Goal: Contribute content: Contribute content

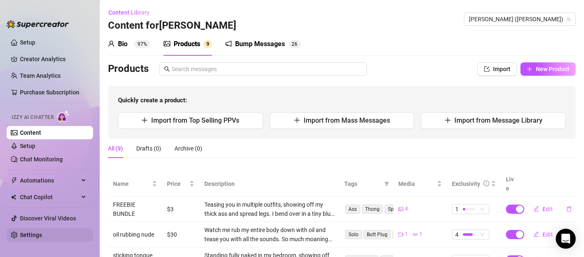
click at [42, 236] on link "Settings" at bounding box center [31, 234] width 22 height 7
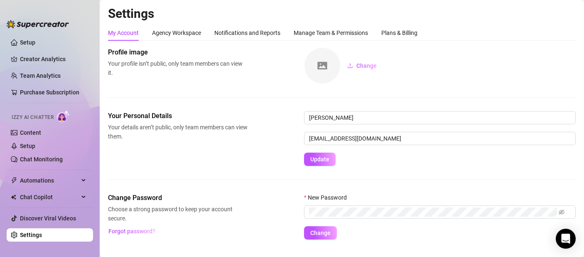
click at [54, 115] on span "Izzy AI Chatter" at bounding box center [33, 117] width 42 height 8
click at [64, 115] on img at bounding box center [63, 116] width 13 height 12
click at [41, 134] on link "Content" at bounding box center [30, 132] width 21 height 7
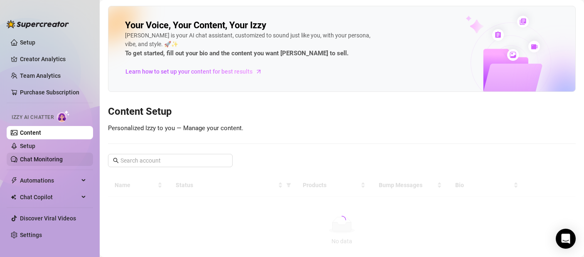
click at [40, 156] on link "Chat Monitoring" at bounding box center [41, 159] width 43 height 7
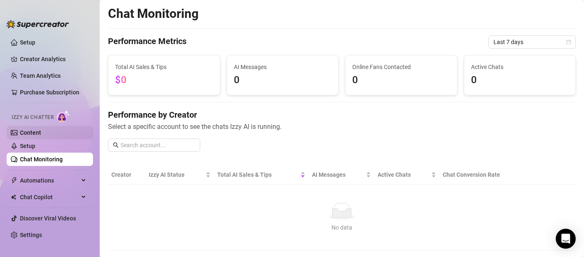
click at [41, 130] on link "Content" at bounding box center [30, 132] width 21 height 7
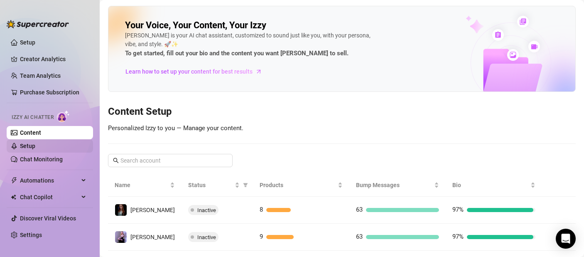
click at [35, 149] on link "Setup" at bounding box center [27, 145] width 15 height 7
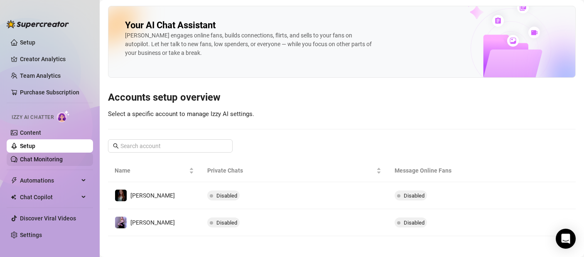
click at [47, 157] on link "Chat Monitoring" at bounding box center [41, 159] width 43 height 7
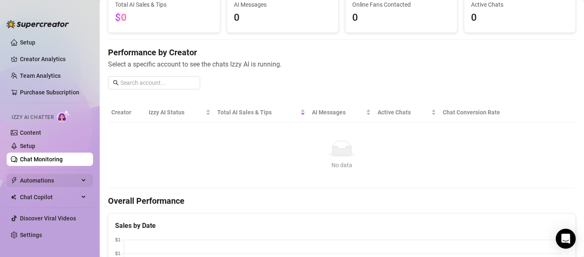
click at [43, 177] on span "Automations" at bounding box center [49, 180] width 59 height 13
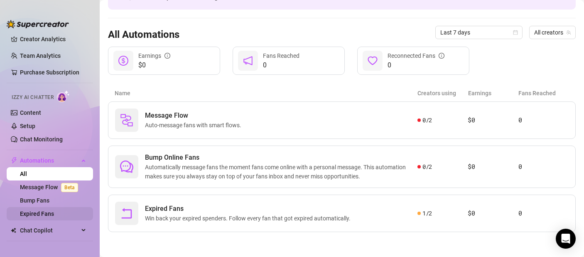
scroll to position [52, 0]
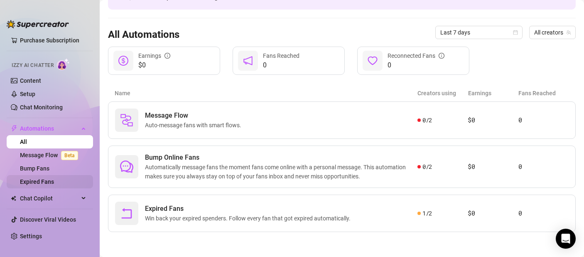
click at [36, 198] on span "Chat Copilot" at bounding box center [49, 197] width 59 height 13
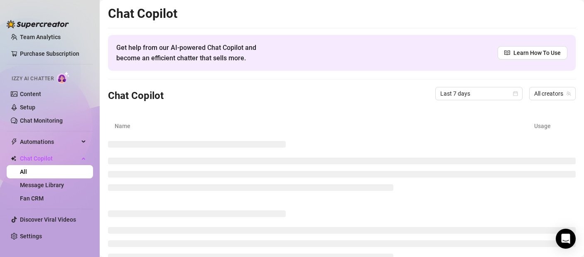
scroll to position [39, 0]
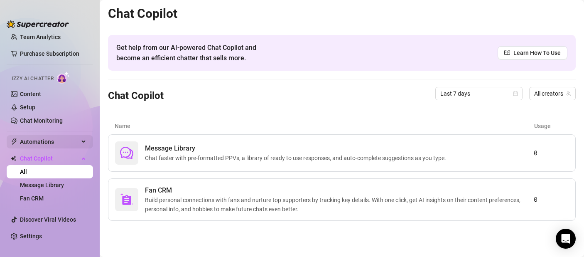
click at [40, 135] on span "Automations" at bounding box center [49, 141] width 59 height 13
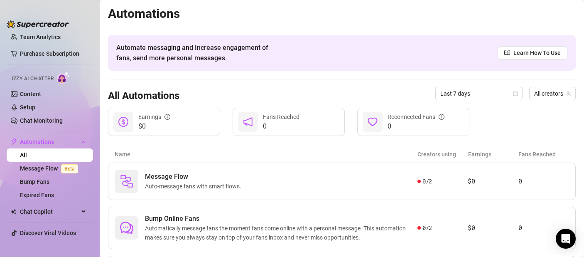
click at [58, 79] on img at bounding box center [63, 77] width 13 height 12
click at [37, 91] on link "Content" at bounding box center [30, 94] width 21 height 7
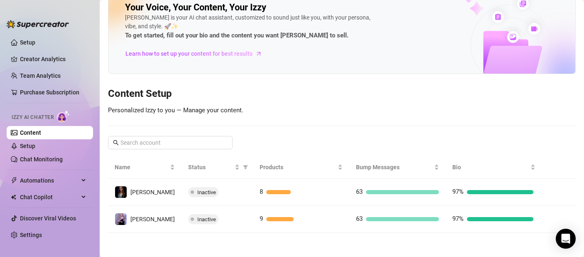
scroll to position [19, 0]
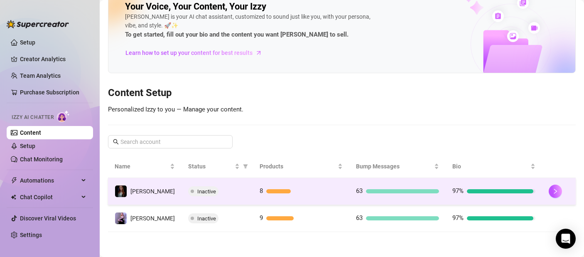
click at [197, 192] on span "Inactive" at bounding box center [206, 191] width 19 height 6
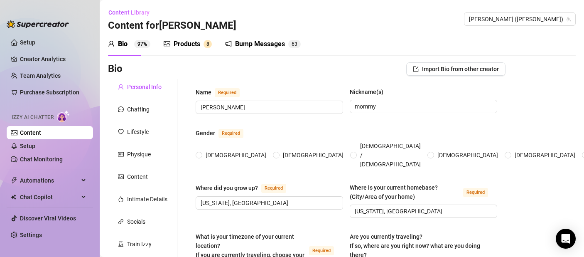
radio input "true"
type input "[DATE]"
click at [191, 42] on div "Products" at bounding box center [187, 44] width 27 height 10
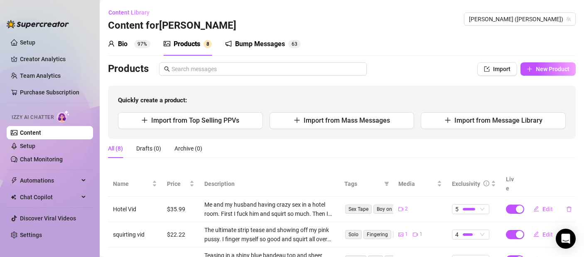
click at [123, 40] on div "Bio" at bounding box center [123, 44] width 10 height 10
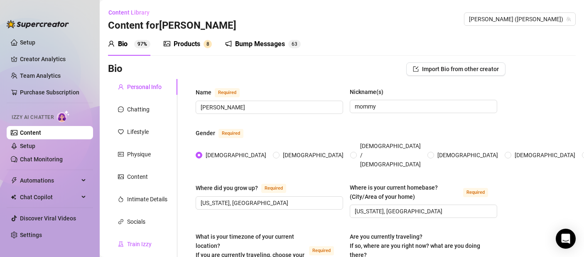
click at [146, 243] on div "Train Izzy" at bounding box center [139, 243] width 25 height 9
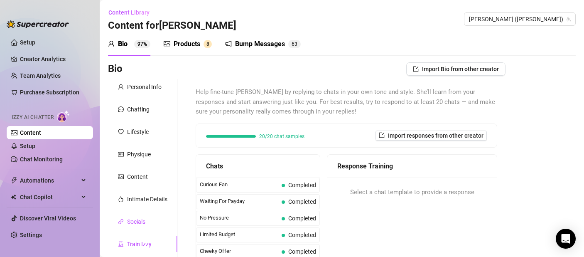
click at [144, 219] on div "Socials" at bounding box center [136, 221] width 18 height 9
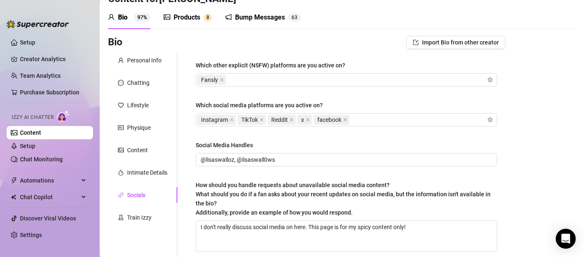
scroll to position [13, 0]
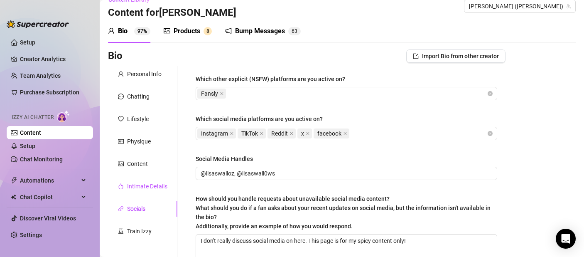
click at [157, 182] on div "Intimate Details" at bounding box center [147, 185] width 40 height 9
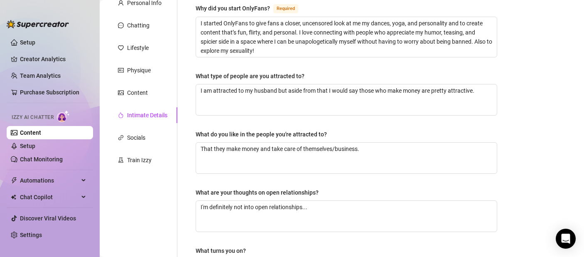
scroll to position [83, 0]
click at [140, 98] on div "Content" at bounding box center [142, 93] width 69 height 16
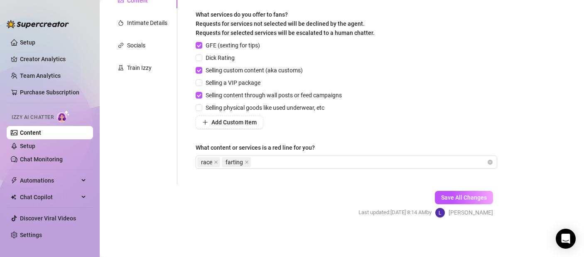
scroll to position [0, 0]
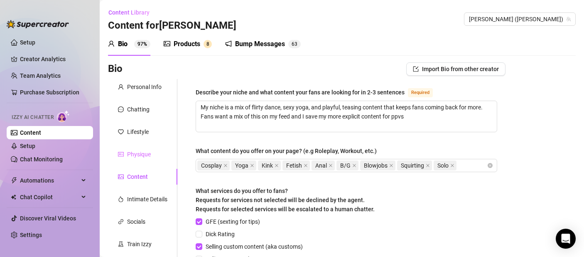
click at [125, 159] on div "Physique" at bounding box center [142, 154] width 69 height 16
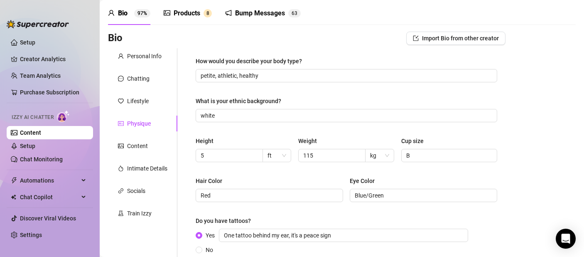
scroll to position [5, 0]
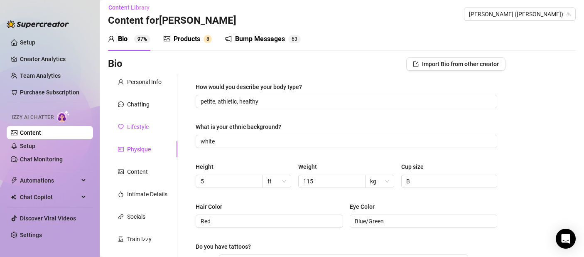
click at [125, 130] on div "Lifestyle" at bounding box center [133, 126] width 31 height 9
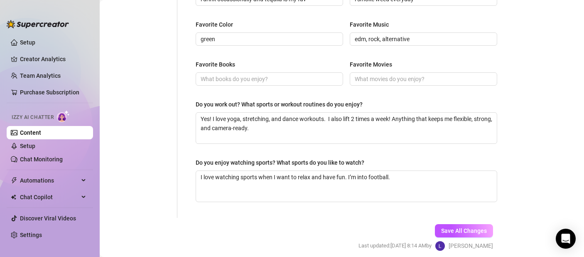
scroll to position [460, 0]
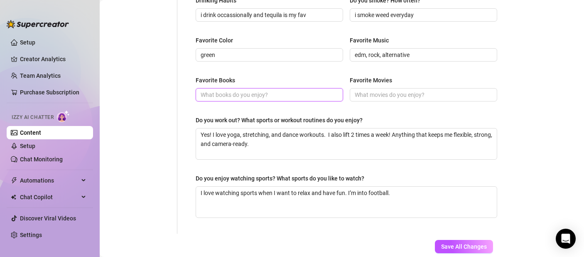
click at [217, 98] on input "Favorite Books" at bounding box center [269, 94] width 136 height 9
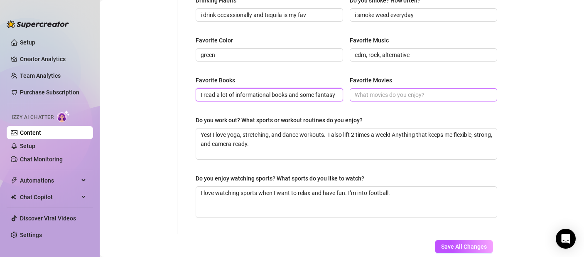
scroll to position [0, 3]
type input "I read a lot of informational books and some fantasy"
click at [409, 95] on input "Favorite Movies" at bounding box center [423, 94] width 136 height 9
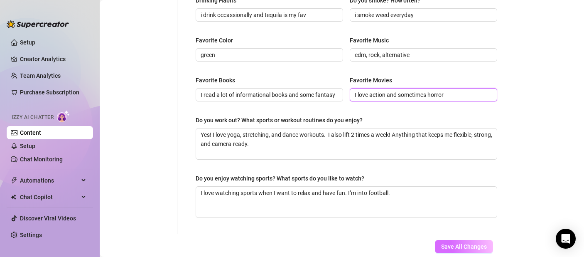
type input "I love action and sometimes horror"
click at [472, 240] on button "Save All Changes" at bounding box center [464, 246] width 58 height 13
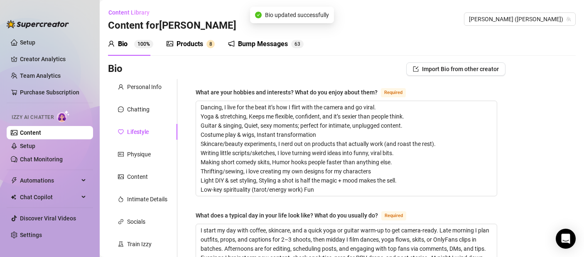
type input "I read a lot of informational books and some fantasy"
click at [181, 46] on div "Products" at bounding box center [190, 44] width 27 height 10
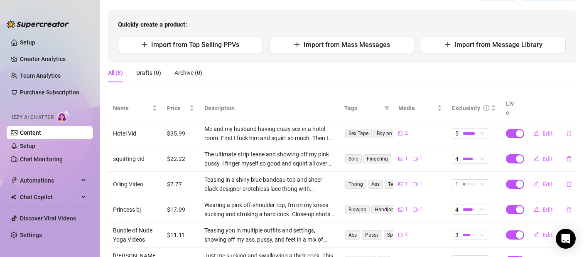
scroll to position [54, 0]
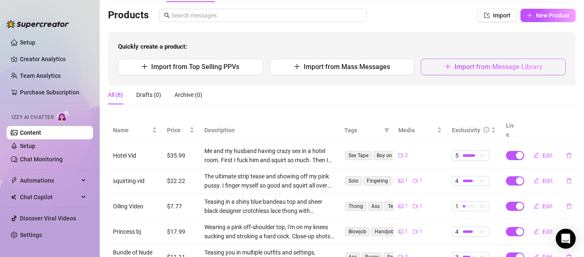
click at [454, 71] on button "Import from Message Library" at bounding box center [493, 67] width 145 height 17
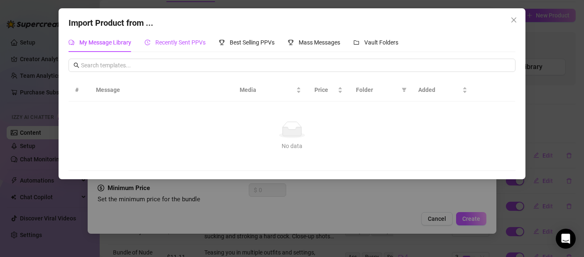
click at [181, 41] on span "Recently Sent PPVs" at bounding box center [180, 42] width 50 height 7
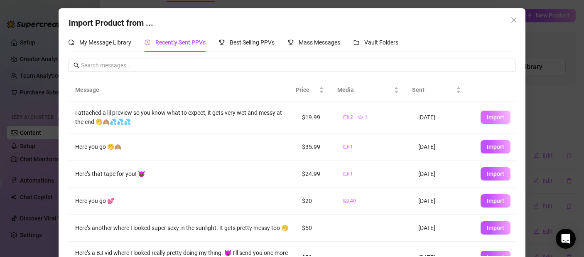
click at [490, 118] on span "Import" at bounding box center [495, 117] width 17 height 7
type textarea "I attached a lil preview so you know what to expect, it gets very wet and messy…"
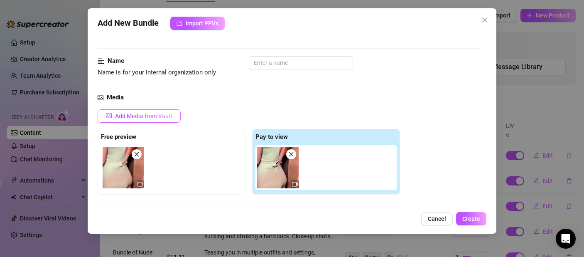
scroll to position [0, 0]
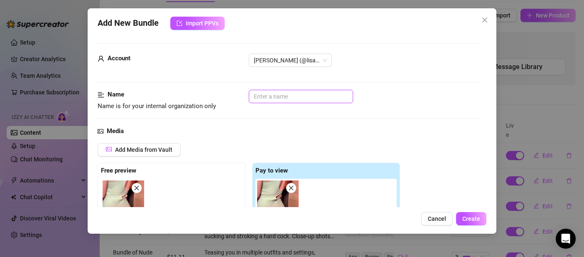
click at [315, 95] on input "text" at bounding box center [301, 96] width 104 height 13
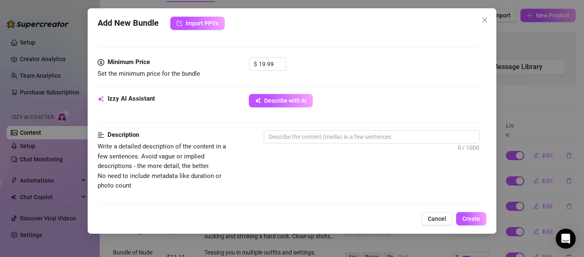
scroll to position [267, 0]
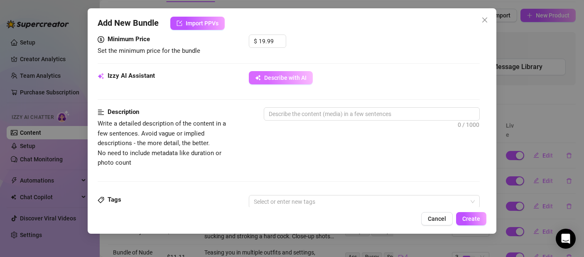
type input "Sauna sweat and squirt"
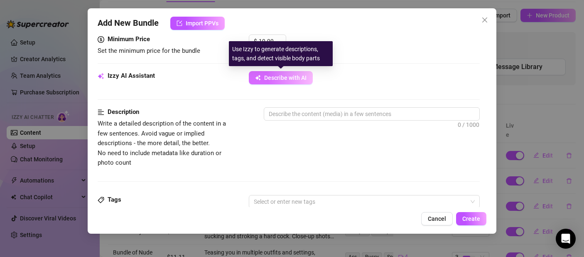
click at [295, 79] on span "Describe with AI" at bounding box center [285, 77] width 42 height 7
click at [262, 76] on button "Describe with AI" at bounding box center [281, 77] width 64 height 13
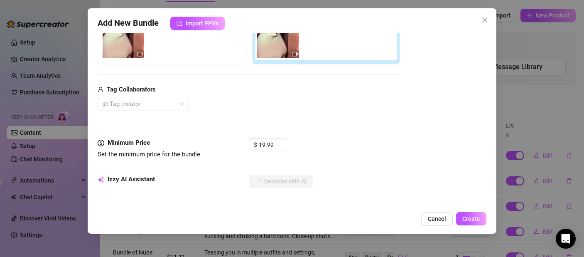
scroll to position [93, 0]
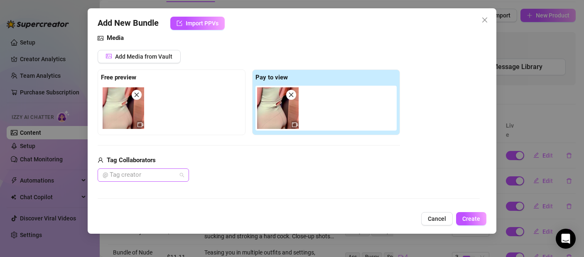
click at [152, 170] on div at bounding box center [138, 175] width 79 height 12
click at [128, 189] on div "Himhim" at bounding box center [143, 191] width 78 height 9
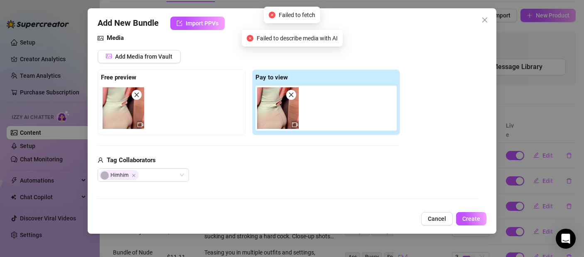
click at [250, 184] on div "Media Add Media from Vault Free preview Pay to view Tag Collaborators Himhim" at bounding box center [289, 120] width 382 height 175
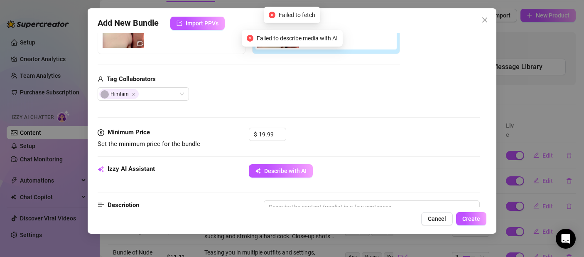
scroll to position [246, 0]
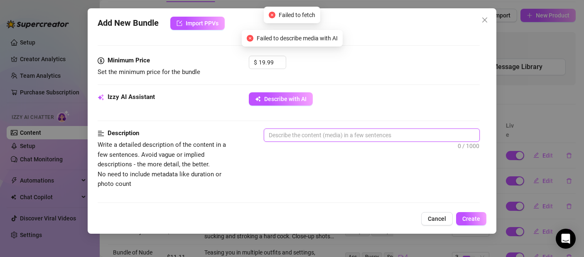
click at [304, 141] on textarea at bounding box center [371, 135] width 215 height 12
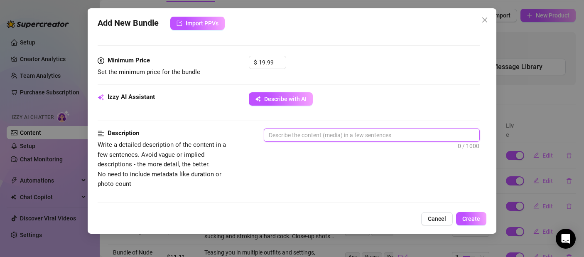
type textarea "M"
type textarea "Describe the content (media) in a few sentences"
type textarea "I"
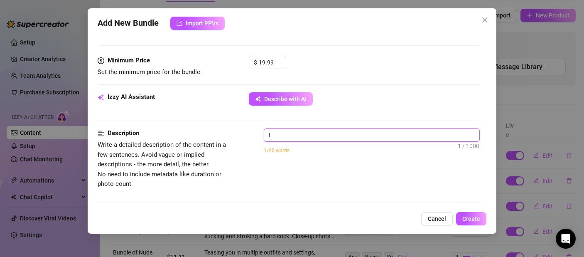
type textarea "It"
type textarea "It'"
type textarea "It's"
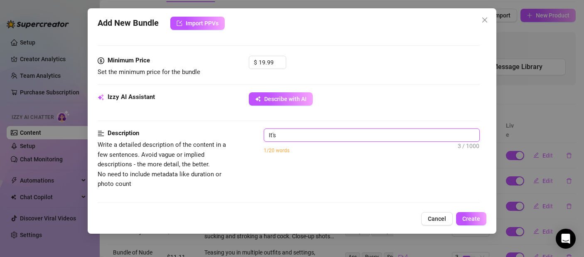
type textarea "It's"
type textarea "It's m"
type textarea "It's me"
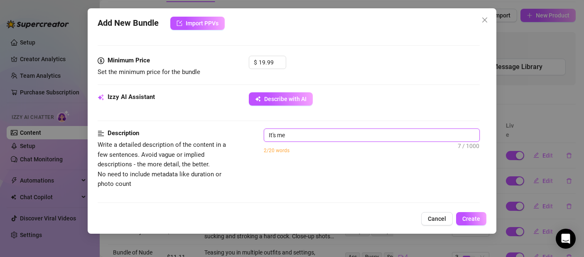
type textarea "It's me"
type textarea "It's me i"
type textarea "It's me in"
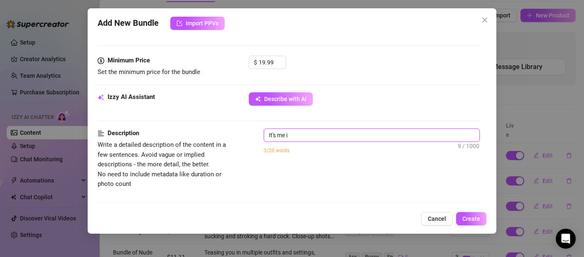
type textarea "It's me in"
type textarea "It's me in m"
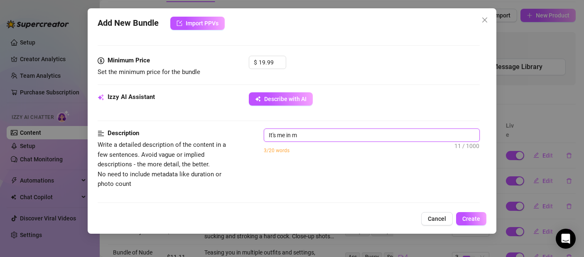
type textarea "It's me in my"
type textarea "It's me in my s"
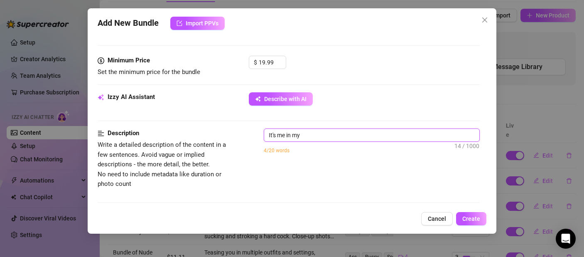
type textarea "It's me in my s"
type textarea "It's me in my sa"
type textarea "It's me in my sau"
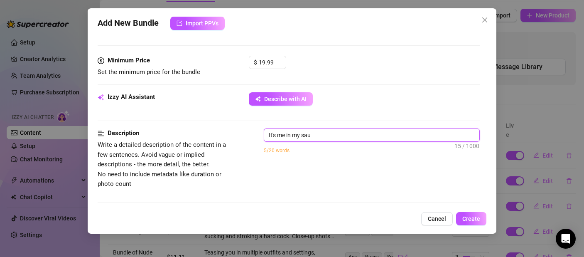
type textarea "It's me in my saun"
type textarea "It's me in my sauna"
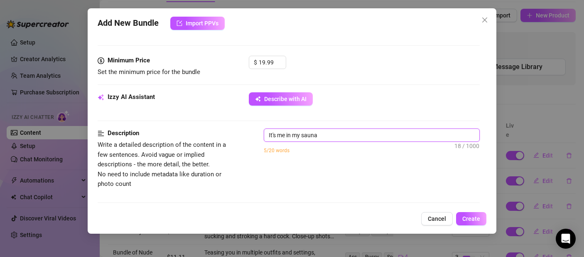
type textarea "It's me in my sauna"
type textarea "It's me in my sauna g"
type textarea "It's me in my sauna ge"
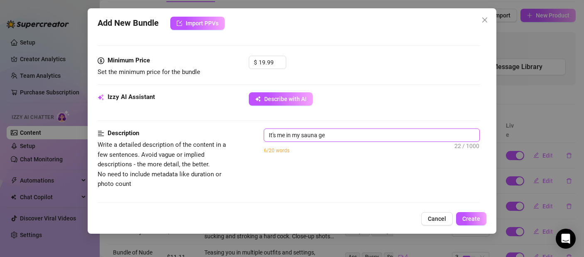
type textarea "It's me in my sauna get"
type textarea "It's me in my sauna gett"
type textarea "It's me in my sauna getti"
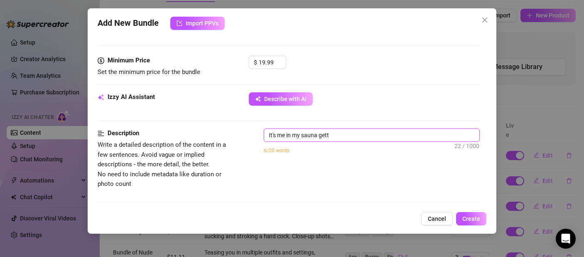
type textarea "It's me in my sauna getti"
type textarea "It's me in my sauna gettin"
type textarea "It's me in my sauna getting"
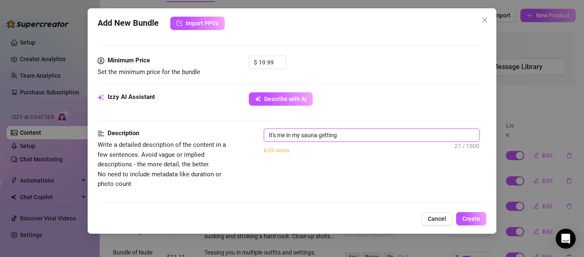
type textarea "It's me in my sauna getting"
type textarea "It's me in my sauna getting a"
type textarea "It's me in my sauna getting al"
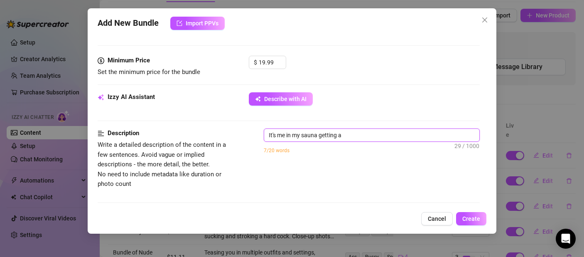
type textarea "It's me in my sauna getting al"
type textarea "It's me in my sauna getting all"
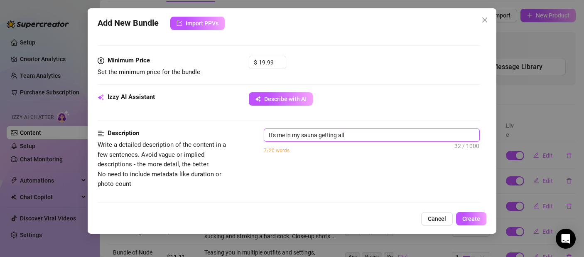
type textarea "It's me in my sauna getting all s"
type textarea "It's me in my sauna getting all sw"
type textarea "It's me in my sauna getting all swe"
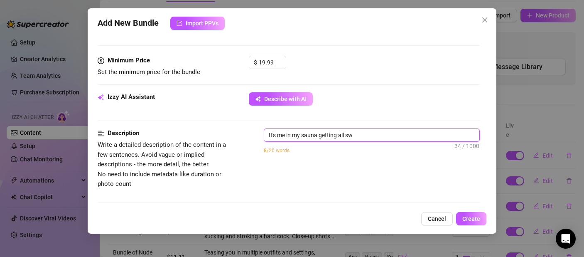
type textarea "It's me in my sauna getting all swe"
type textarea "It's me in my sauna getting all swea"
type textarea "It's me in my sauna getting all sweat"
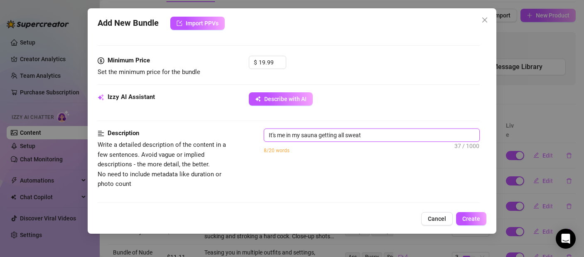
type textarea "It's me in my sauna getting all sweati"
type textarea "It's me in my sauna getting all sweatin"
type textarea "It's me in my sauna getting all sweati"
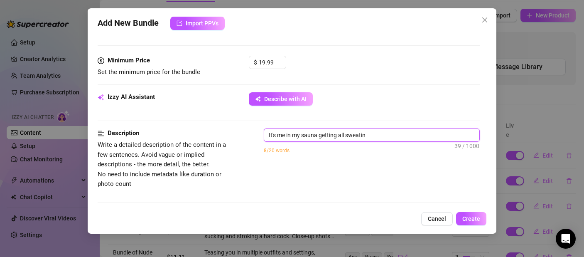
type textarea "It's me in my sauna getting all sweati"
type textarea "It's me in my sauna getting all sweat"
type textarea "It's me in my sauna getting all sweaty"
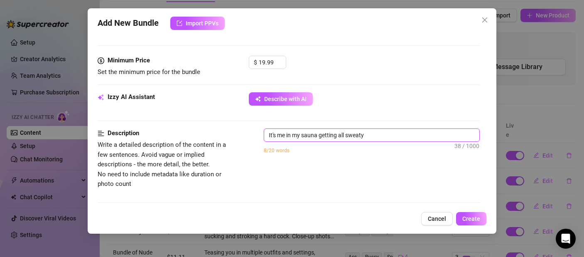
type textarea "It's me in my sauna getting all sweaty."
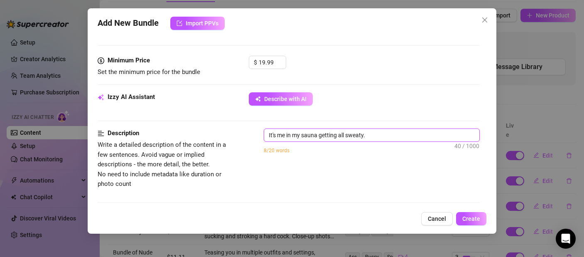
type textarea "It's me in my sauna getting all sweaty."
type textarea "It's me in my sauna getting all sweaty. T"
type textarea "It's me in my sauna getting all sweaty. Th"
type textarea "It's me in my sauna getting all sweaty. The"
type textarea "It's me in my sauna getting all sweaty. Then"
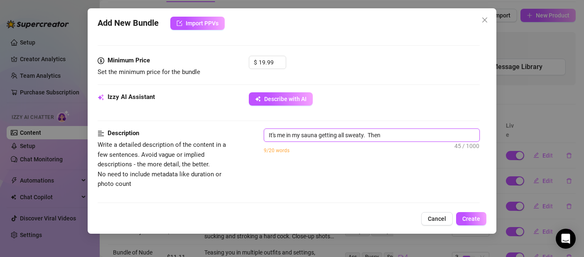
type textarea "It's me in my sauna getting all sweaty. Then"
click at [279, 136] on textarea "It's me in my sauna getting all sweaty. Then" at bounding box center [371, 135] width 215 height 12
type textarea "It's ame in my sauna getting all sweaty. Then"
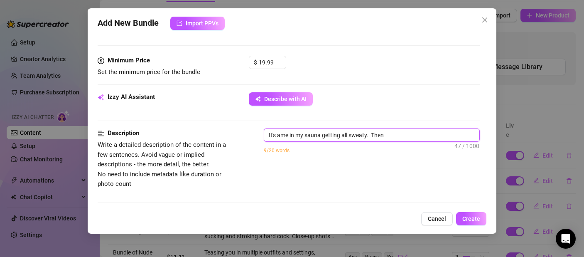
type textarea "It's a me in my sauna getting all sweaty. Then"
type textarea "It's a Pme in my sauna getting all sweaty. Then"
type textarea "It's a POme in my sauna getting all sweaty. Then"
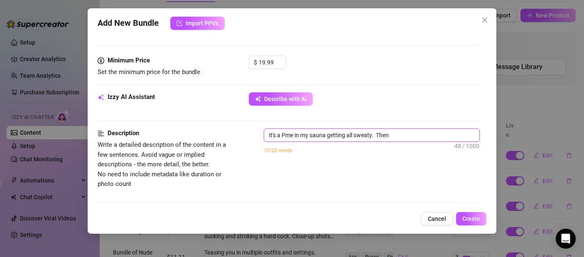
type textarea "It's a POme in my sauna getting all sweaty. Then"
type textarea "It's a POVme in my sauna getting all sweaty. Then"
type textarea "It's a POV me in my sauna getting all sweaty. Then"
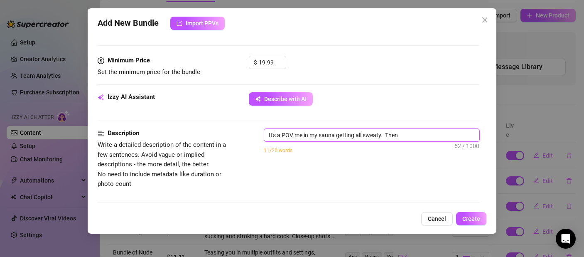
type textarea "It's a POV ome in my sauna getting all sweaty. Then"
type textarea "It's a POV ofme in my sauna getting all sweaty. Then"
type textarea "It's a POV of me in my sauna getting all sweaty. Then"
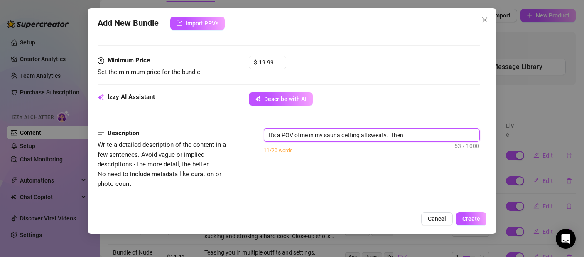
type textarea "It's a POV of me in my sauna getting all sweaty. Then"
click at [412, 134] on textarea "It's a POV of me in my sauna getting all sweaty. Then" at bounding box center [371, 135] width 215 height 12
type textarea "It's a POV of me in my sauna getting all sweaty. Then t"
type textarea "It's a POV of me in my sauna getting all sweaty. Then th"
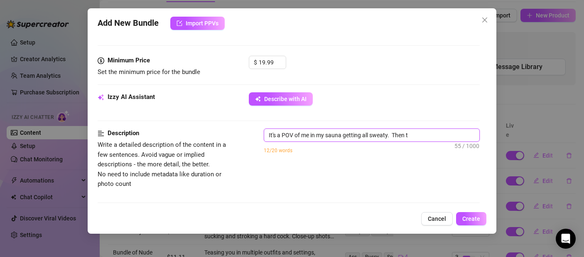
type textarea "It's a POV of me in my sauna getting all sweaty. Then th"
type textarea "It's a POV of me in my sauna getting all sweaty. Then the"
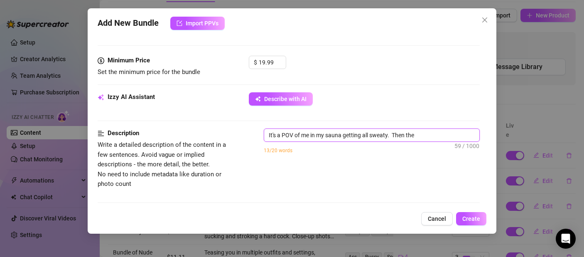
type textarea "It's a POV of me in my sauna getting all sweaty. Then the m"
type textarea "It's a POV of me in my sauna getting all sweaty. Then the ma"
type textarea "It's a POV of me in my sauna getting all sweaty. Then the mas"
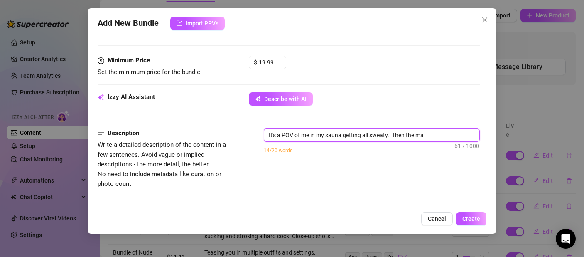
type textarea "It's a POV of me in my sauna getting all sweaty. Then the mas"
type textarea "It's a POV of me in my sauna getting all sweaty. Then the mass"
type textarea "It's a POV of me in my sauna getting all sweaty. Then the massa"
type textarea "It's a POV of me in my sauna getting all sweaty. Then the massaf"
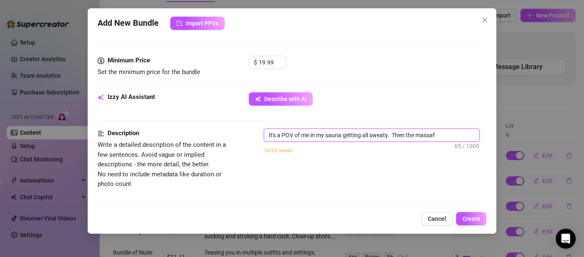
type textarea "It's a POV of me in my sauna getting all sweaty. Then the massa"
type textarea "It's a POV of me in my sauna getting all sweaty. Then the massag"
type textarea "It's a POV of me in my sauna getting all sweaty. Then the massage"
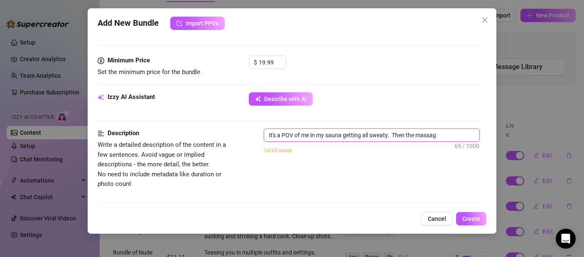
type textarea "It's a POV of me in my sauna getting all sweaty. Then the massage"
type textarea "It's a POV of me in my sauna getting all sweaty. Then the massage g"
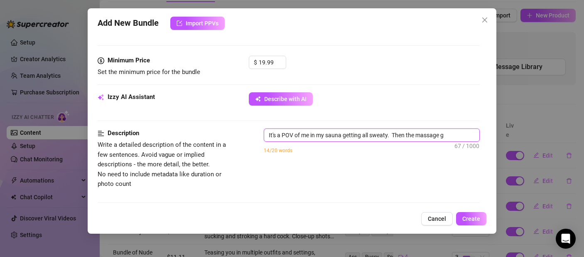
type textarea "It's a POV of me in my sauna getting all sweaty. Then the massage gu"
type textarea "It's a POV of me in my sauna getting all sweaty. Then the massage gun"
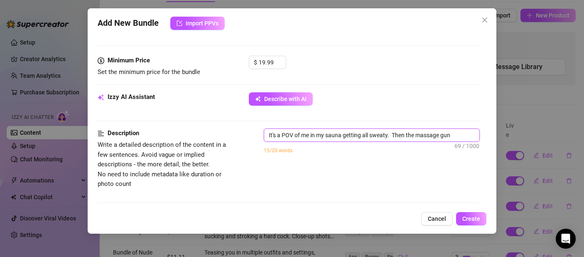
type textarea "It's a POV of me in my sauna getting all sweaty. Then the massage gun"
type textarea "It's a POV of me in my sauna getting all sweaty. Then the massage gun a"
type textarea "It's a POV of me in my sauna getting all sweaty. Then the massage gun ap"
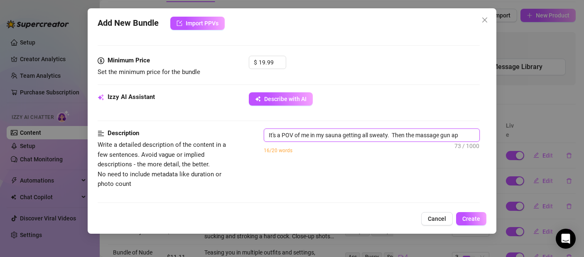
type textarea "It's a POV of me in my sauna getting all sweaty. Then the massage gun app"
type textarea "It's a POV of me in my sauna getting all sweaty. Then the massage gun appe"
type textarea "It's a POV of me in my sauna getting all sweaty. Then the massage gun appea"
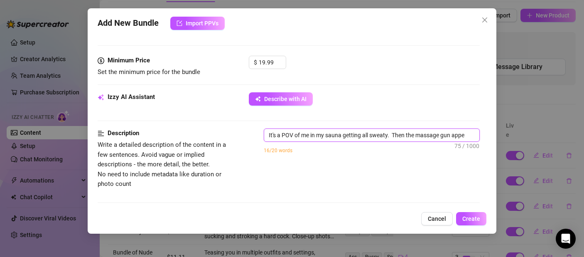
type textarea "It's a POV of me in my sauna getting all sweaty. Then the massage gun appea"
type textarea "It's a POV of me in my sauna getting all sweaty. Then the massage gun appear"
type textarea "It's a POV of me in my sauna getting all sweaty. Then the massage gun appears"
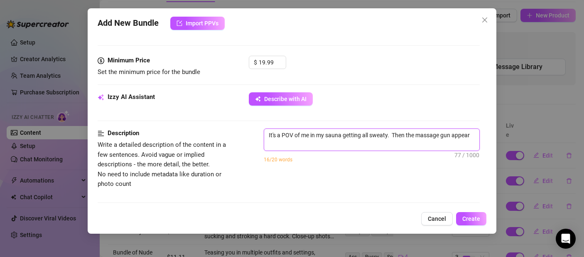
type textarea "It's a POV of me in my sauna getting all sweaty. Then the massage gun appears"
type textarea "It's a POV of me in my sauna getting all sweaty. Then the massage gun appears t"
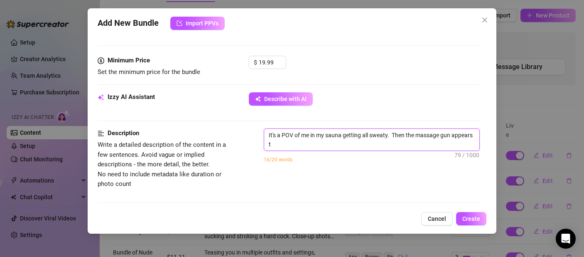
type textarea "It's a POV of me in my sauna getting all sweaty. Then the massage gun appears to"
type textarea "It's a POV of me in my sauna getting all sweaty. Then the massage gun appears t…"
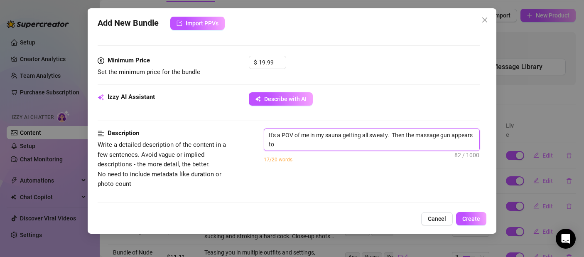
type textarea "It's a POV of me in my sauna getting all sweaty. Then the massage gun appears t…"
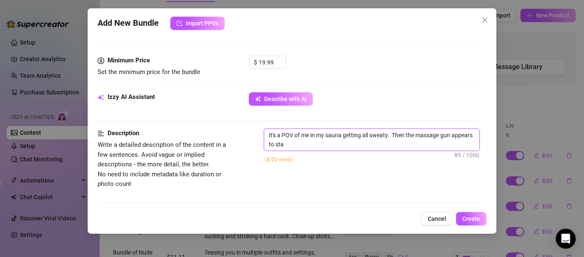
type textarea "It's a POV of me in my sauna getting all sweaty. Then the massage gun appears t…"
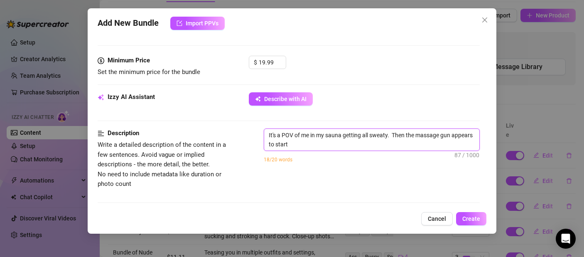
type textarea "It's a POV of me in my sauna getting all sweaty. Then the massage gun appears t…"
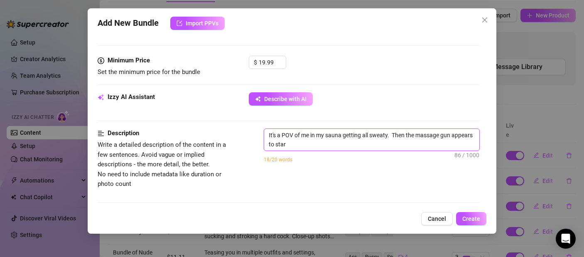
type textarea "It's a POV of me in my sauna getting all sweaty. Then the massage gun appears t…"
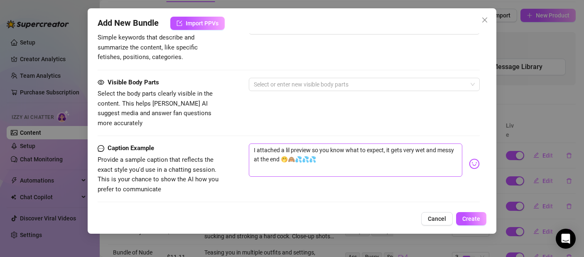
scroll to position [397, 0]
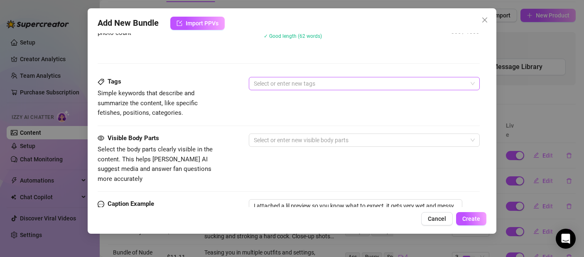
click at [283, 80] on div at bounding box center [359, 84] width 219 height 12
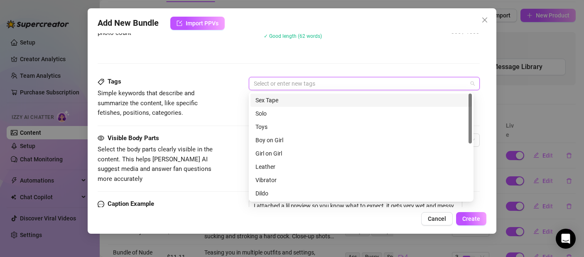
click at [275, 97] on div "Sex Tape" at bounding box center [360, 100] width 211 height 9
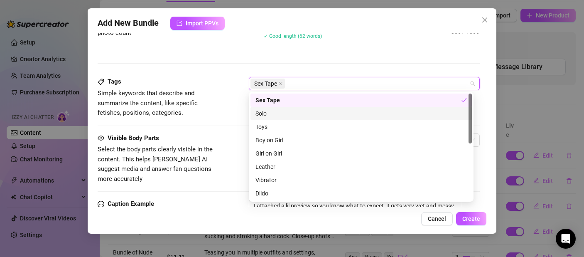
drag, startPoint x: 275, startPoint y: 97, endPoint x: 268, endPoint y: 112, distance: 16.7
click at [268, 112] on div "Sex Tape Solo Toys Boy on Girl Girl on Girl Leather Vibrator Dildo Cheap Conten…" at bounding box center [360, 159] width 221 height 133
click at [268, 112] on div "Solo" at bounding box center [360, 113] width 211 height 9
click at [282, 81] on icon "close" at bounding box center [281, 83] width 4 height 4
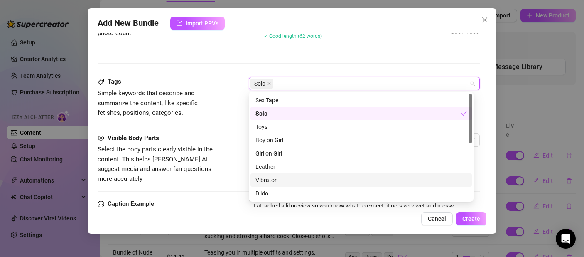
click at [264, 181] on div "Vibrator" at bounding box center [360, 179] width 211 height 9
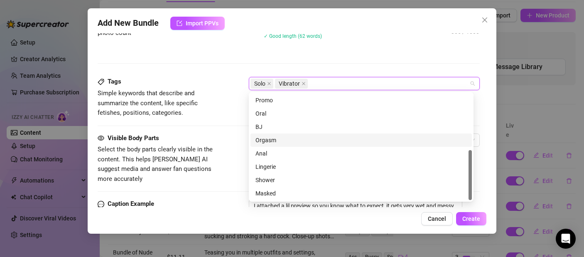
click at [272, 135] on div "Orgasm" at bounding box center [360, 139] width 221 height 13
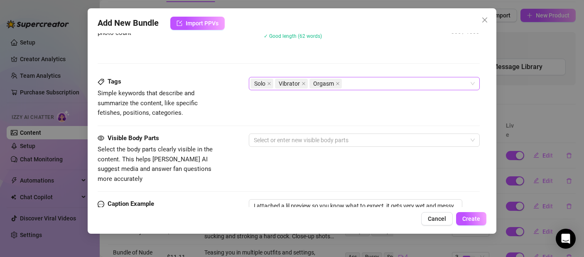
click at [235, 162] on div "Visible Body Parts Select the body parts clearly visible in the content. This h…" at bounding box center [289, 158] width 382 height 51
click at [313, 138] on div at bounding box center [359, 140] width 219 height 12
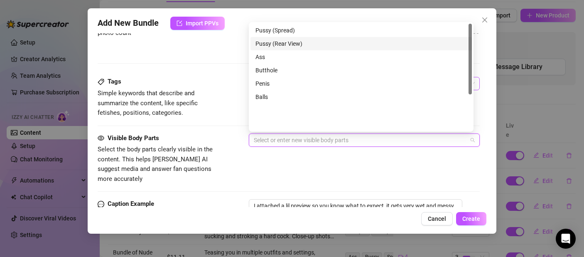
scroll to position [0, 0]
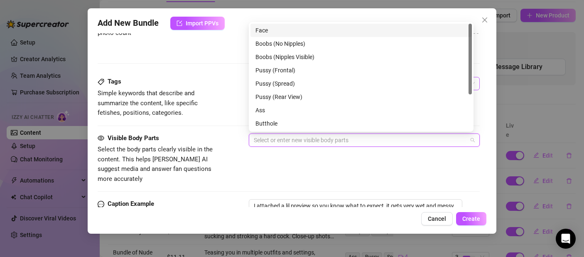
click at [265, 32] on div "Face" at bounding box center [360, 30] width 211 height 9
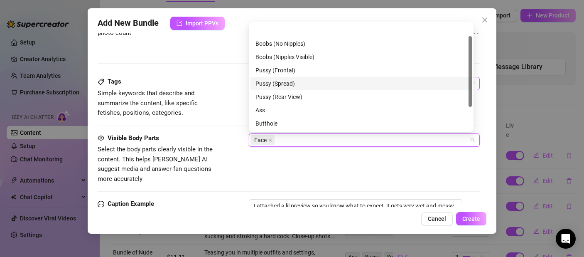
scroll to position [53, 0]
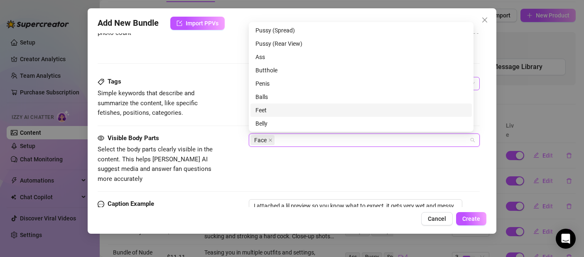
click at [273, 106] on div "Feet" at bounding box center [360, 109] width 211 height 9
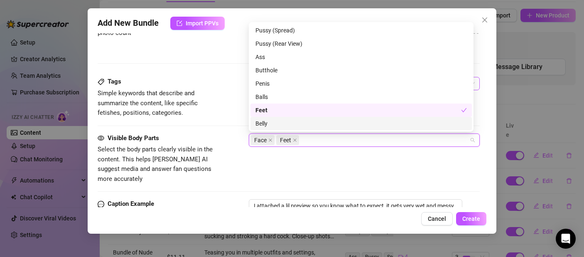
click at [196, 173] on span "Select the body parts clearly visible in the content. This helps [PERSON_NAME] …" at bounding box center [160, 164] width 125 height 39
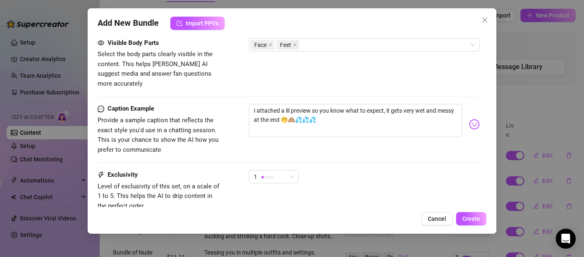
scroll to position [548, 0]
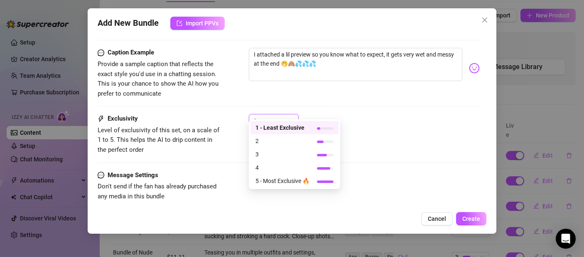
click at [284, 114] on div "1" at bounding box center [274, 120] width 50 height 13
click at [277, 167] on span "4" at bounding box center [282, 167] width 54 height 9
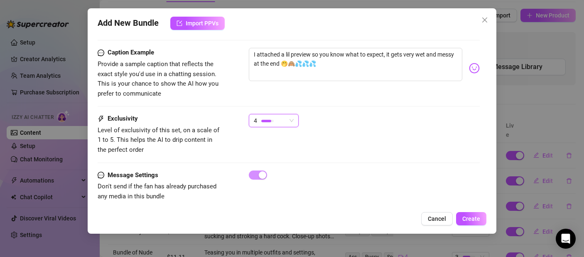
click at [204, 181] on span "Don't send if the fan has already purchased any media in this bundle" at bounding box center [160, 191] width 125 height 20
click at [481, 220] on button "Create" at bounding box center [471, 218] width 30 height 13
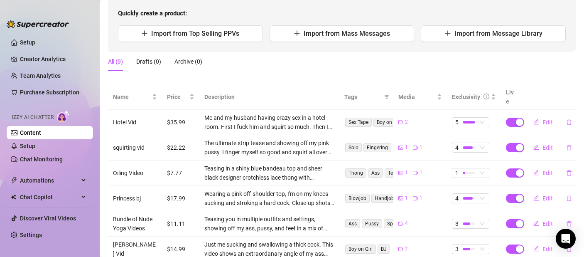
scroll to position [13, 0]
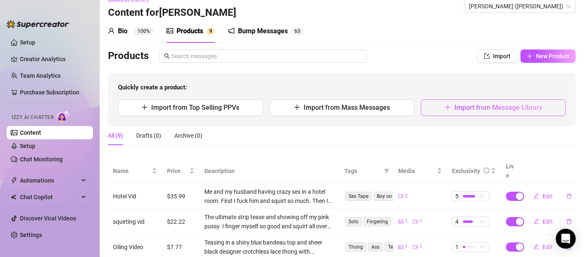
click at [441, 113] on button "Import from Message Library" at bounding box center [493, 107] width 145 height 17
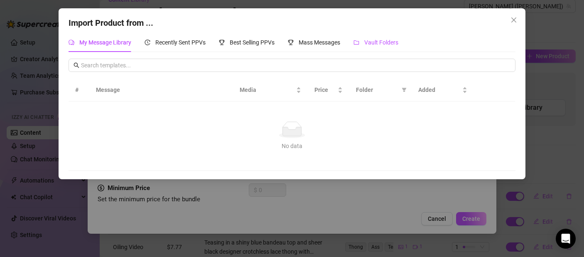
click at [371, 44] on span "Vault Folders" at bounding box center [381, 42] width 34 height 7
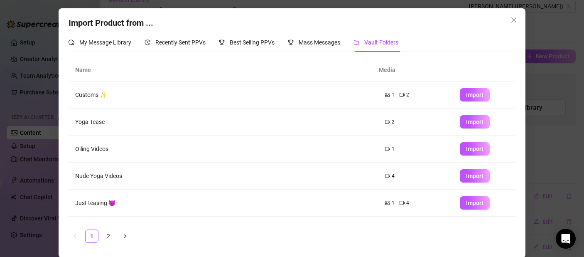
click at [106, 231] on link "2" at bounding box center [108, 236] width 12 height 12
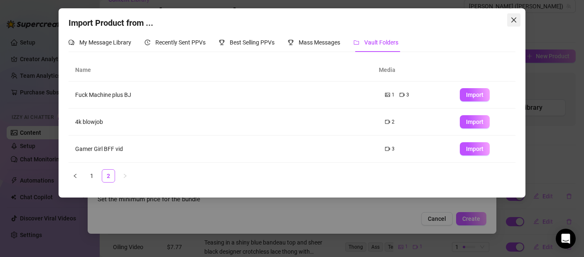
click at [514, 20] on icon "close" at bounding box center [513, 20] width 7 height 7
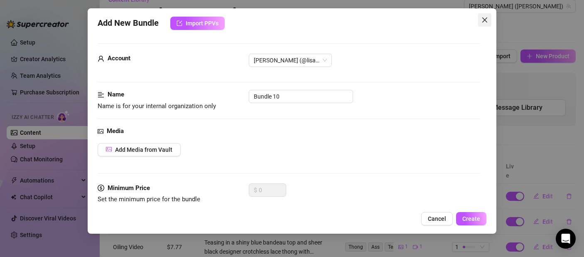
click at [486, 24] on button "Close" at bounding box center [484, 19] width 13 height 13
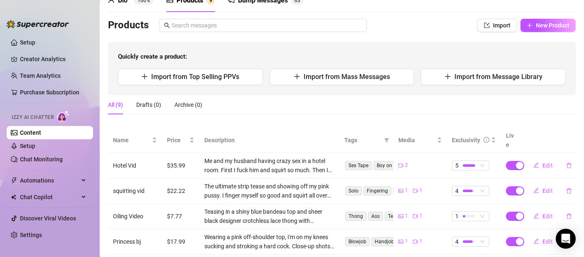
scroll to position [38, 0]
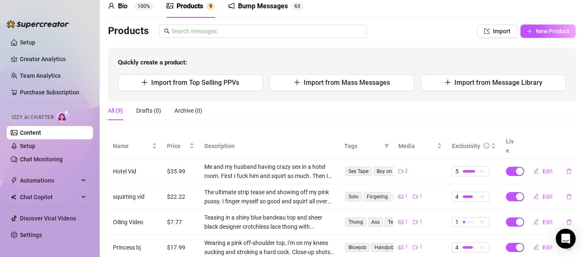
click at [463, 95] on div "Quickly create a product: Import from Top Selling PPVs Import from Mass Message…" at bounding box center [342, 74] width 468 height 53
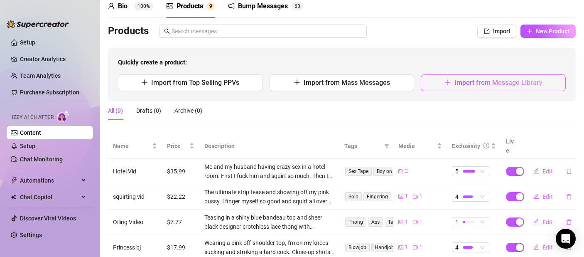
click at [461, 88] on button "Import from Message Library" at bounding box center [493, 82] width 145 height 17
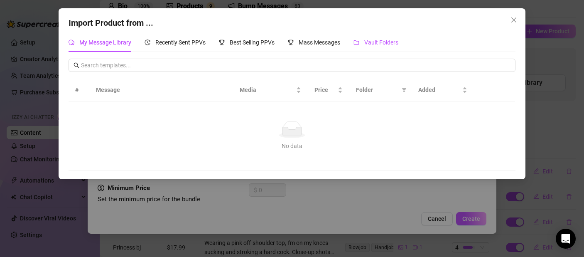
click at [364, 39] on div "Vault Folders" at bounding box center [375, 42] width 45 height 9
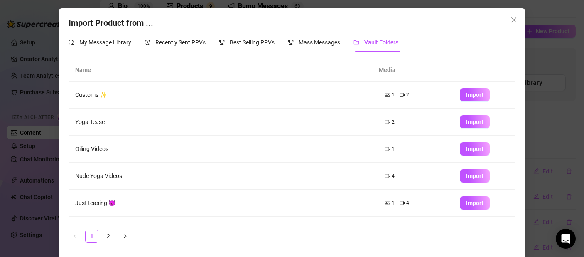
click at [102, 243] on div "Name Media Customs ✨ 1 2 Import Yoga Tease 2 Import Oiling Videos 1 Import Nude…" at bounding box center [292, 154] width 447 height 191
click at [178, 35] on div "Recently Sent PPVs" at bounding box center [175, 42] width 61 height 19
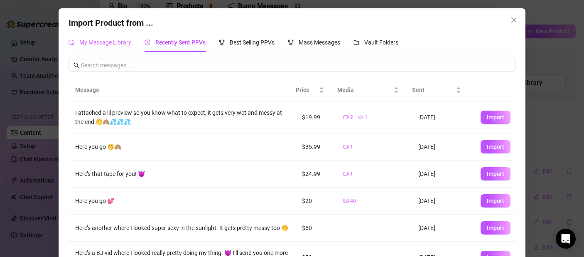
click at [109, 36] on div "My Message Library" at bounding box center [100, 42] width 63 height 19
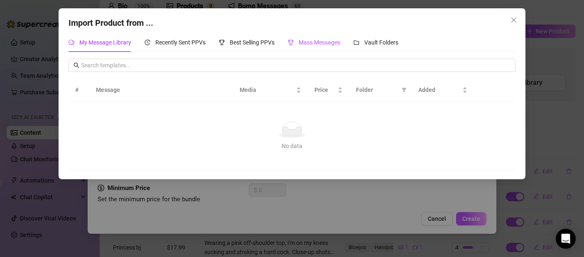
click at [305, 43] on span "Mass Messages" at bounding box center [320, 42] width 42 height 7
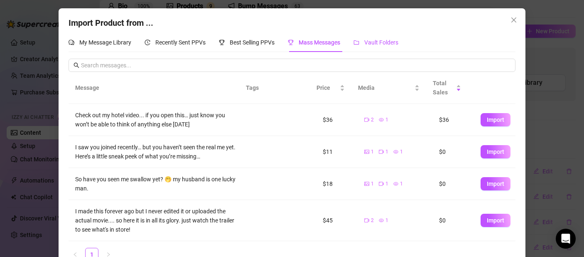
click at [380, 40] on span "Vault Folders" at bounding box center [381, 42] width 34 height 7
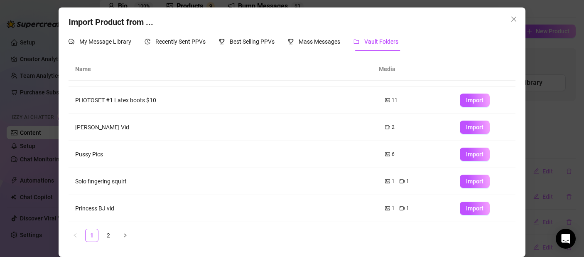
scroll to position [1, 0]
click at [104, 238] on link "2" at bounding box center [108, 235] width 12 height 12
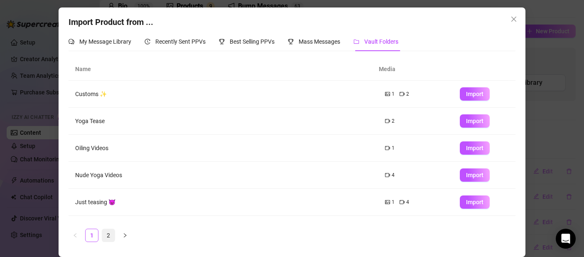
scroll to position [0, 0]
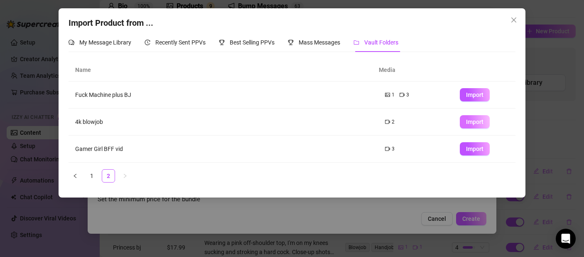
click at [476, 126] on button "Import" at bounding box center [475, 121] width 30 height 13
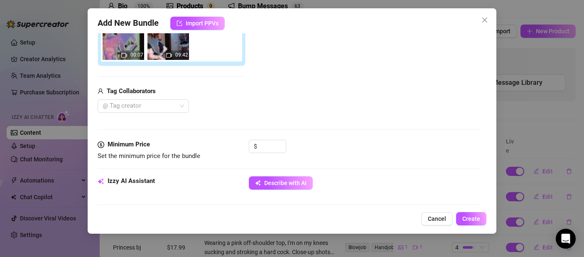
scroll to position [170, 0]
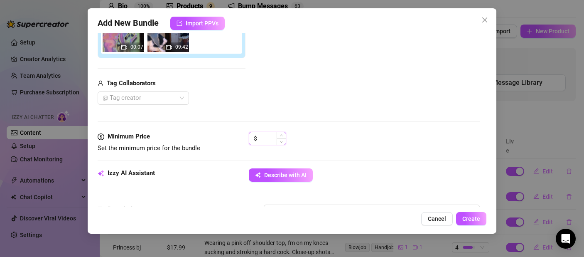
click at [273, 139] on input at bounding box center [272, 138] width 27 height 12
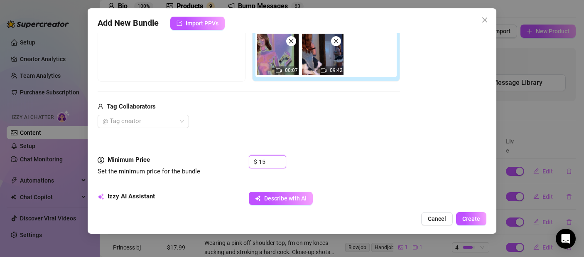
scroll to position [199, 0]
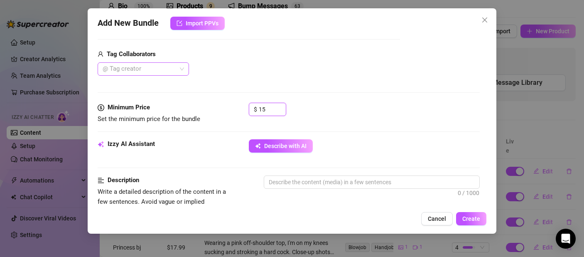
click at [144, 72] on div at bounding box center [138, 69] width 79 height 12
click at [157, 89] on div "Himhim" at bounding box center [143, 85] width 78 height 9
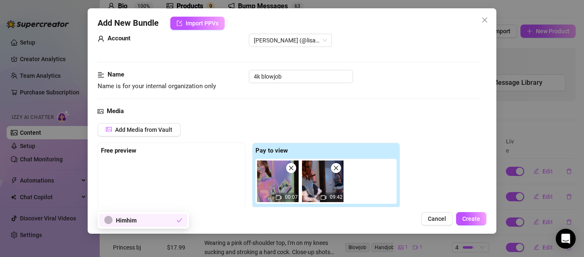
scroll to position [65, 0]
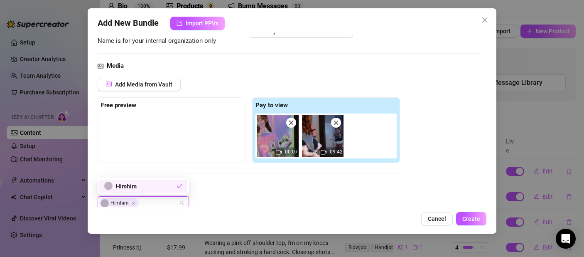
click at [177, 186] on icon "check" at bounding box center [180, 186] width 6 height 6
click at [184, 180] on div "Himhim" at bounding box center [143, 185] width 88 height 13
click at [222, 196] on div "Tag Collaborators Himhim" at bounding box center [249, 196] width 302 height 27
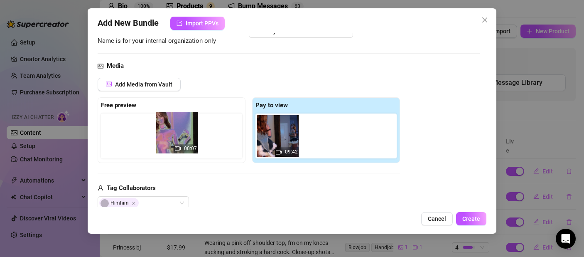
drag, startPoint x: 268, startPoint y: 139, endPoint x: 165, endPoint y: 136, distance: 103.0
click at [165, 136] on div "Free preview Pay to view 00:07 09:42" at bounding box center [249, 130] width 302 height 66
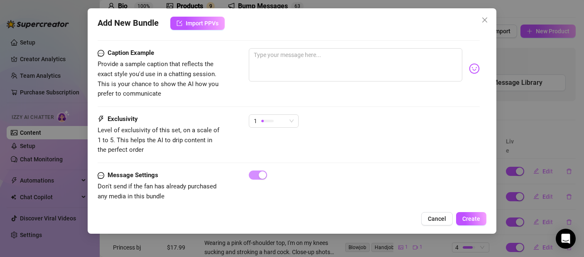
scroll to position [536, 0]
click at [271, 120] on div at bounding box center [267, 121] width 12 height 2
drag, startPoint x: 271, startPoint y: 110, endPoint x: 266, endPoint y: 142, distance: 31.6
click at [265, 147] on div "Exclusivity Level of exclusivity of this set, on a scale of 1 to 5. This helps …" at bounding box center [289, 142] width 382 height 56
click at [270, 126] on div "Exclusivity Level of exclusivity of this set, on a scale of 1 to 5. This helps …" at bounding box center [289, 134] width 382 height 41
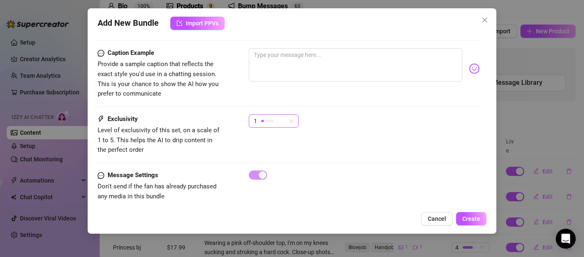
click at [269, 117] on div "1" at bounding box center [270, 121] width 32 height 12
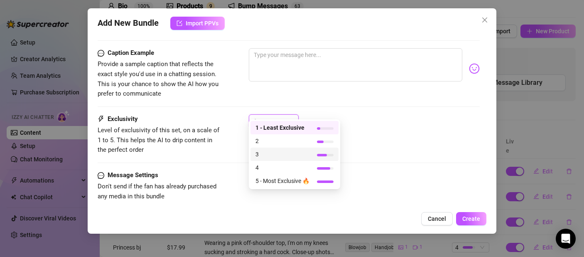
click at [265, 153] on span "3" at bounding box center [282, 154] width 54 height 9
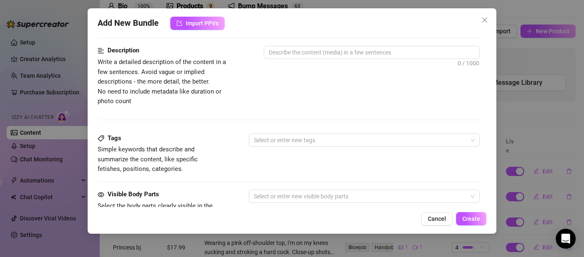
scroll to position [299, 0]
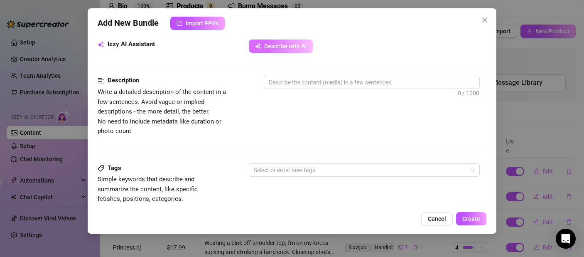
click at [277, 47] on span "Describe with AI" at bounding box center [285, 46] width 42 height 7
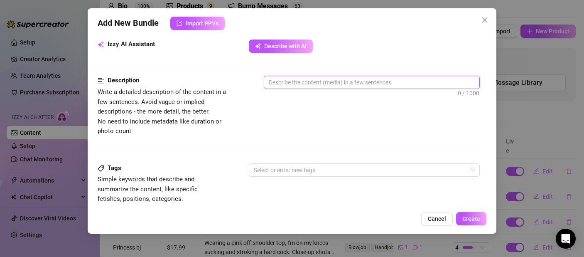
click at [341, 79] on textarea at bounding box center [371, 82] width 215 height 12
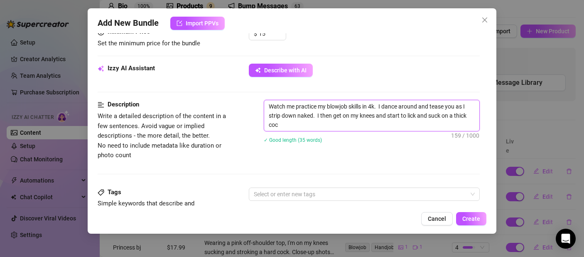
scroll to position [0, 0]
click at [456, 117] on textarea "Watch me practice my blowjob skills in 4k. I dance around and tease you as I st…" at bounding box center [371, 115] width 215 height 31
click at [322, 124] on textarea "Watch me practice my blowjob skills in 4k. I dance around and tease you as I st…" at bounding box center [371, 115] width 215 height 31
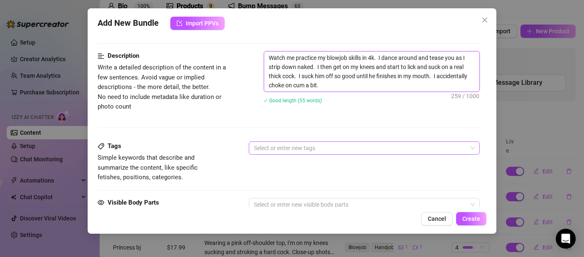
scroll to position [329, 0]
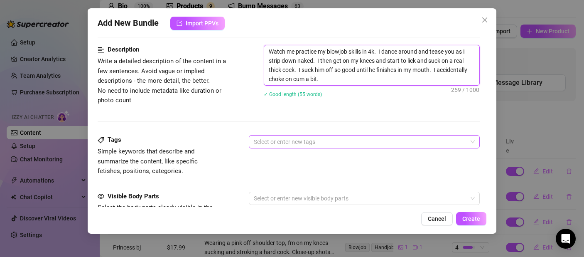
click at [302, 139] on div at bounding box center [359, 142] width 219 height 12
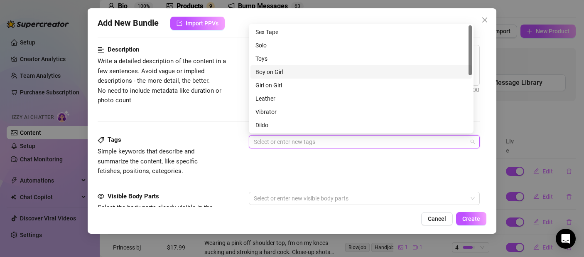
click at [283, 74] on div "Boy on Girl" at bounding box center [360, 71] width 211 height 9
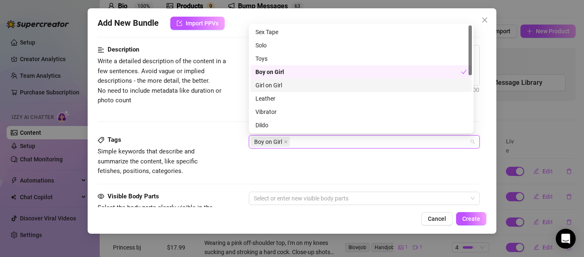
scroll to position [56, 0]
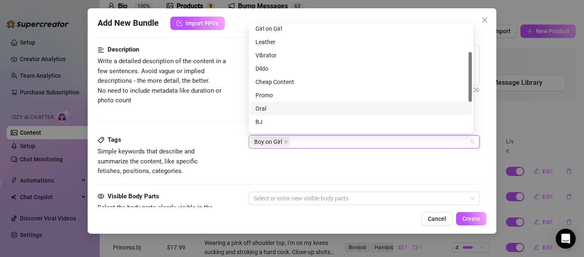
click at [262, 106] on div "Oral" at bounding box center [360, 108] width 211 height 9
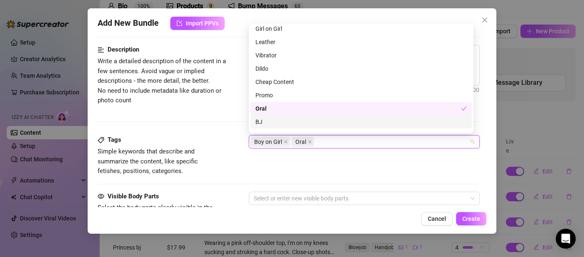
click at [264, 118] on div "BJ" at bounding box center [360, 121] width 211 height 9
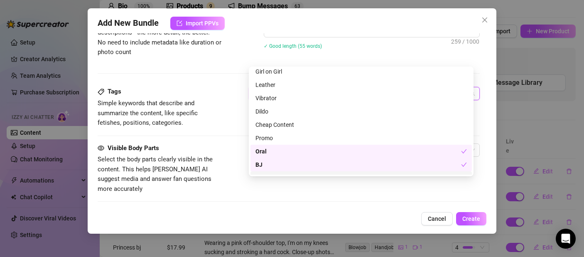
scroll to position [413, 0]
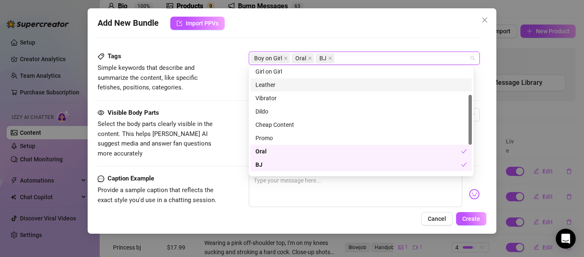
click at [236, 85] on div "Tags Simple keywords that describe and summarize the content, like specific fet…" at bounding box center [289, 71] width 382 height 41
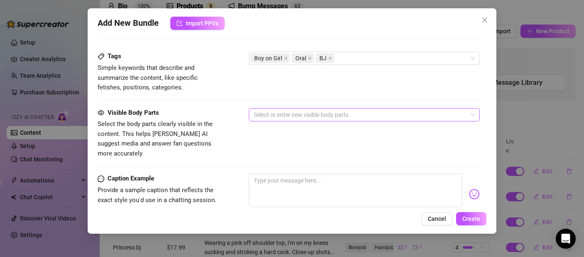
click at [284, 110] on div at bounding box center [359, 115] width 219 height 12
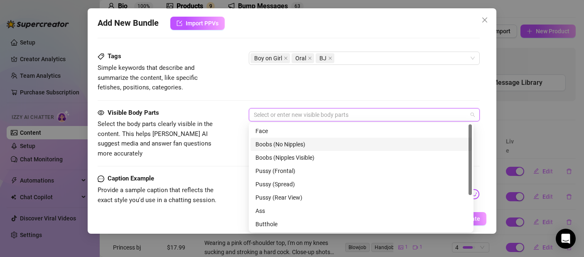
click at [289, 144] on div "Boobs (No Nipples)" at bounding box center [360, 144] width 211 height 9
click at [290, 144] on div "Boobs (No Nipples)" at bounding box center [358, 144] width 206 height 9
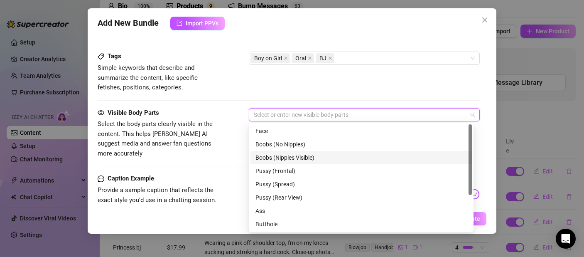
click at [293, 156] on div "Boobs (Nipples Visible)" at bounding box center [360, 157] width 211 height 9
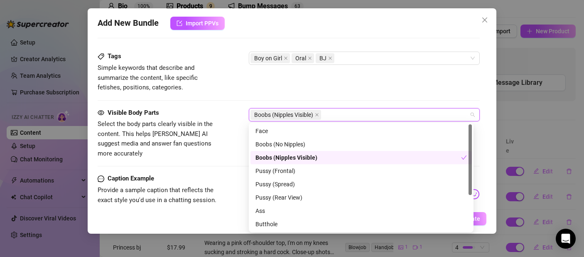
click at [286, 169] on div "Pussy (Frontal)" at bounding box center [360, 170] width 211 height 9
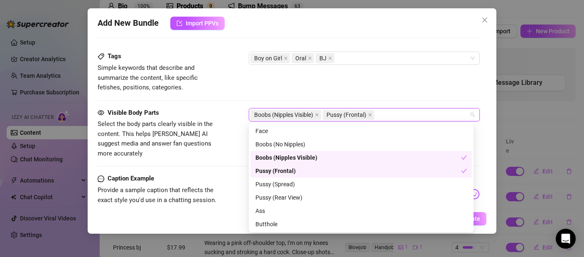
click at [289, 167] on div "Pussy (Frontal)" at bounding box center [358, 170] width 206 height 9
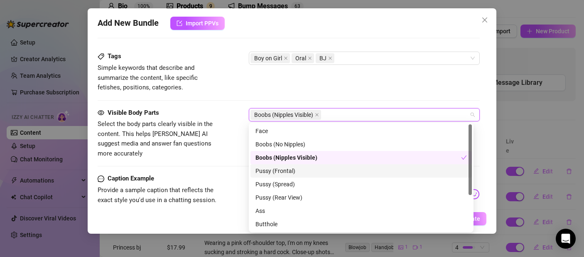
click at [286, 171] on div "Pussy (Frontal)" at bounding box center [360, 170] width 211 height 9
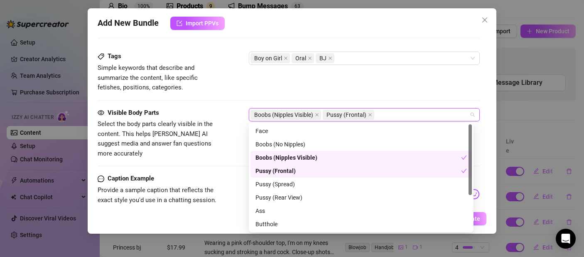
scroll to position [53, 0]
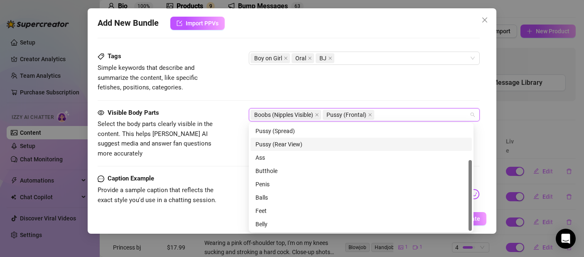
click at [276, 150] on div "Pussy (Rear View)" at bounding box center [360, 143] width 221 height 13
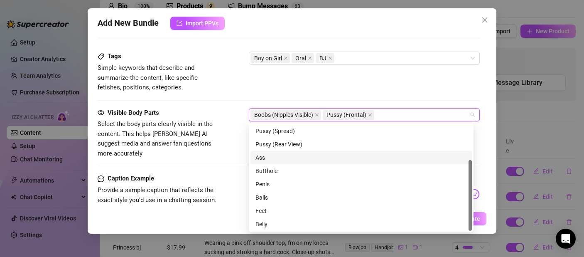
click at [274, 161] on div "Ass" at bounding box center [360, 157] width 211 height 9
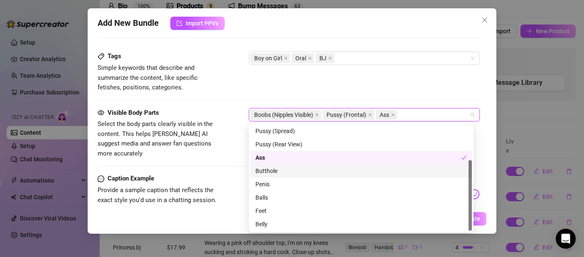
click at [274, 165] on div "Butthole" at bounding box center [360, 170] width 221 height 13
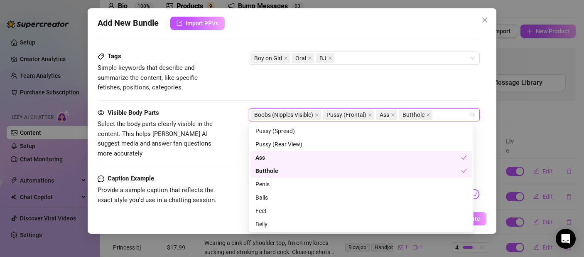
click at [270, 173] on div "Butthole" at bounding box center [358, 170] width 206 height 9
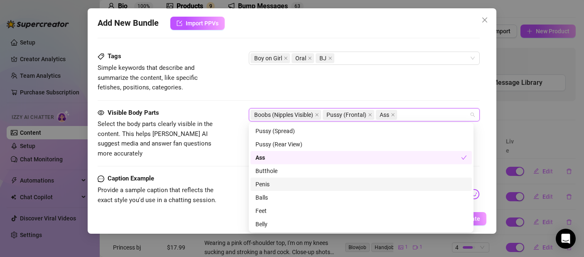
click at [266, 186] on div "Penis" at bounding box center [360, 183] width 211 height 9
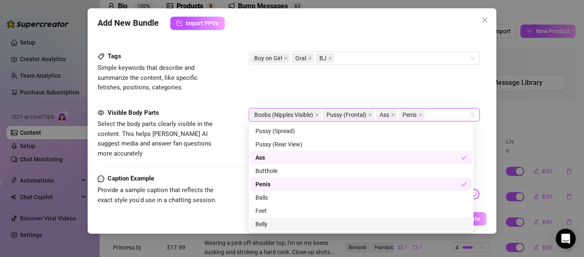
click at [262, 223] on div "Belly" at bounding box center [360, 223] width 211 height 9
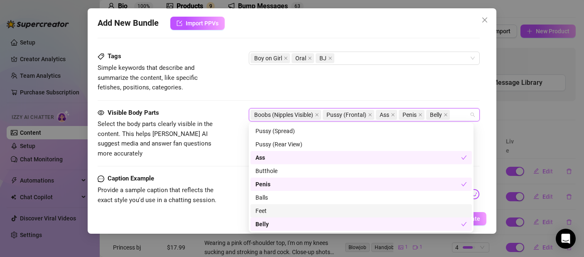
click at [265, 208] on div "Feet" at bounding box center [360, 210] width 211 height 9
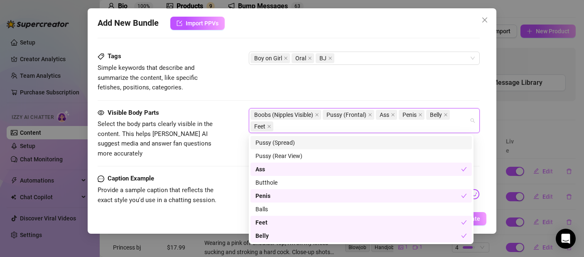
click at [239, 82] on div "Tags Simple keywords that describe and summarize the content, like specific fet…" at bounding box center [289, 71] width 382 height 41
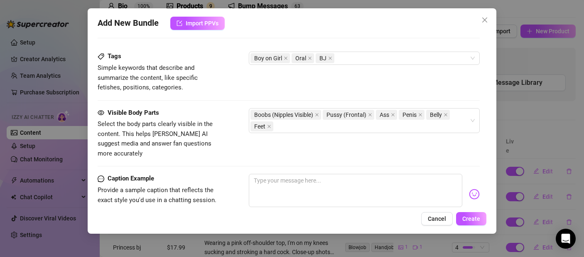
scroll to position [486, 0]
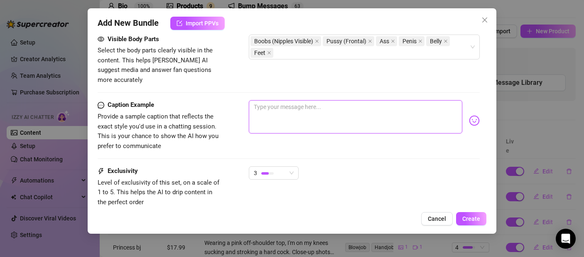
click at [287, 116] on textarea at bounding box center [355, 116] width 213 height 33
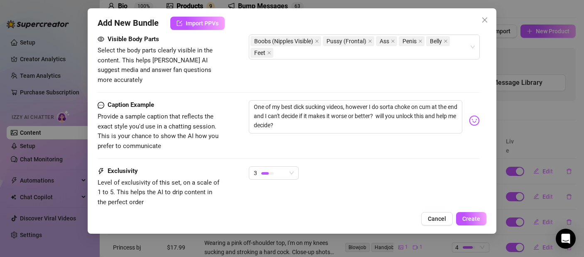
click at [468, 108] on input "search" at bounding box center [468, 105] width 136 height 15
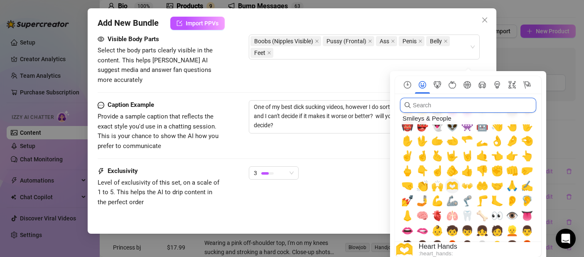
scroll to position [158, 0]
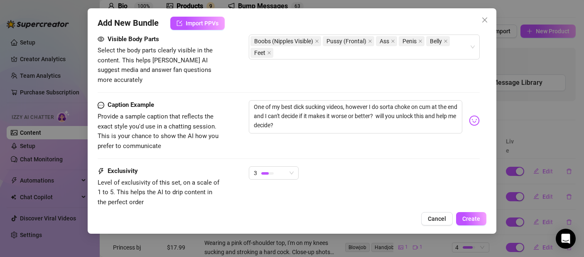
click at [469, 115] on img at bounding box center [474, 120] width 11 height 11
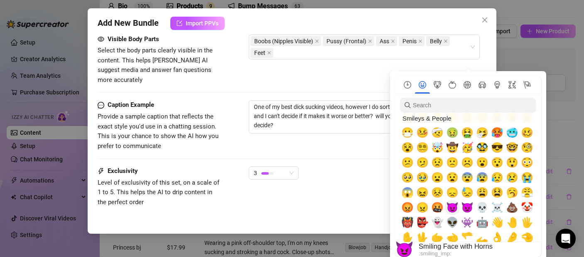
scroll to position [58, 0]
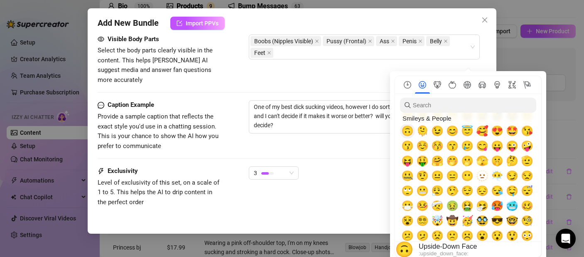
click at [409, 134] on span "🙃" at bounding box center [407, 131] width 12 height 12
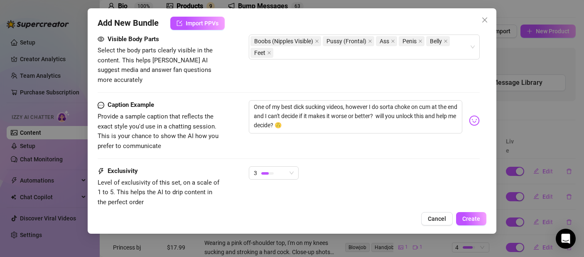
click at [324, 143] on div "Caption Example Provide a sample caption that reflects the exact style you'd us…" at bounding box center [289, 133] width 382 height 66
click at [471, 213] on button "Create" at bounding box center [471, 218] width 30 height 13
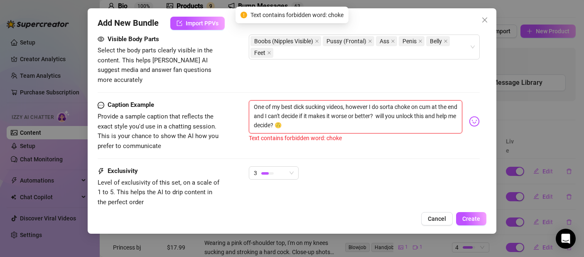
click at [411, 100] on textarea "One of my best dick sucking videos, however I do sorta choke on cum at the end …" at bounding box center [355, 116] width 213 height 33
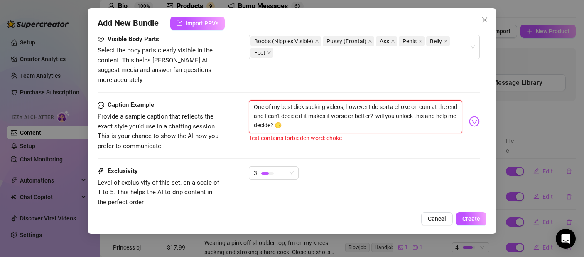
drag, startPoint x: 411, startPoint y: 97, endPoint x: 400, endPoint y: 97, distance: 10.8
click at [400, 100] on textarea "One of my best dick sucking videos, however I do sorta choke on cum at the end …" at bounding box center [355, 116] width 213 height 33
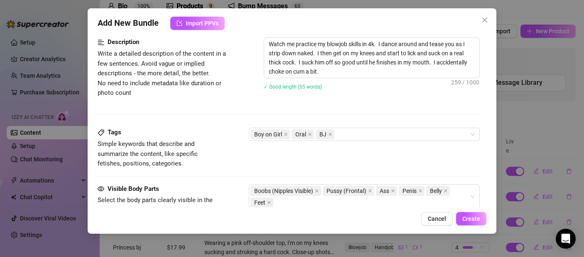
scroll to position [336, 0]
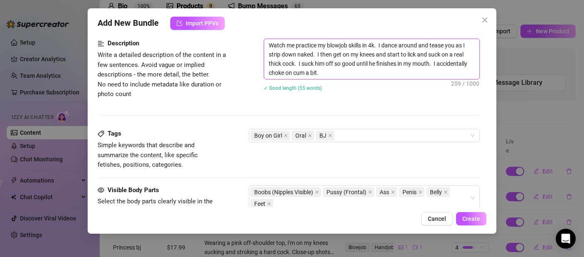
click at [313, 71] on textarea "Watch me practice my blowjob skills in 4k. I dance around and tease you as I st…" at bounding box center [371, 59] width 215 height 40
drag, startPoint x: 316, startPoint y: 72, endPoint x: 302, endPoint y: 72, distance: 13.7
click at [302, 72] on textarea "Watch me practice my blowjob skills in 4k. I dance around and tease you as I st…" at bounding box center [371, 59] width 215 height 40
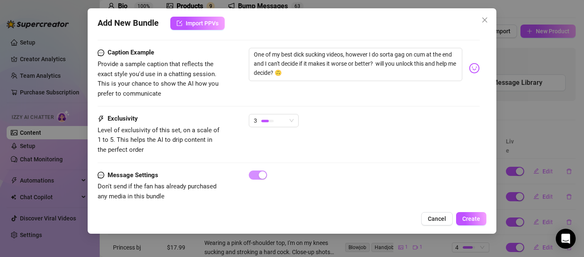
click at [474, 230] on div "Add New Bundle Import PPVs Account [PERSON_NAME] (@lisaswallows) Name Name is f…" at bounding box center [292, 120] width 409 height 225
click at [473, 222] on button "Create" at bounding box center [471, 218] width 30 height 13
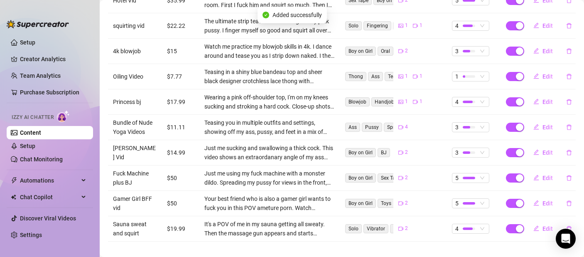
scroll to position [0, 0]
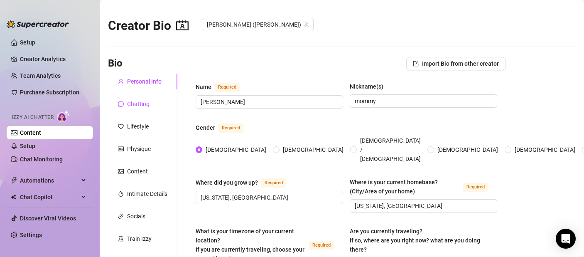
click at [136, 104] on div "Chatting" at bounding box center [138, 103] width 22 height 9
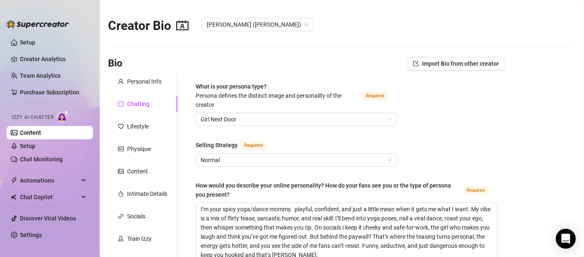
click at [34, 133] on link "Content" at bounding box center [30, 132] width 21 height 7
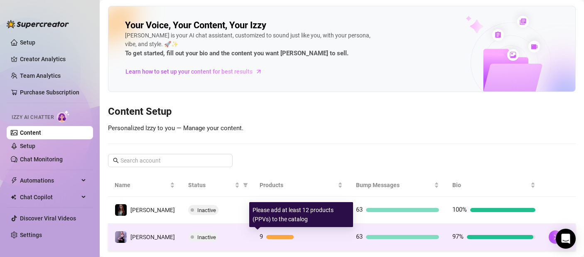
click at [299, 239] on div "9" at bounding box center [301, 237] width 83 height 10
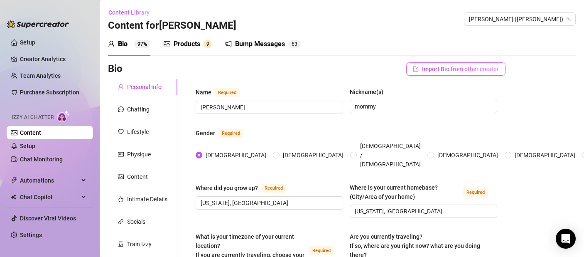
click at [455, 72] on span "Import Bio from other creator" at bounding box center [460, 69] width 77 height 7
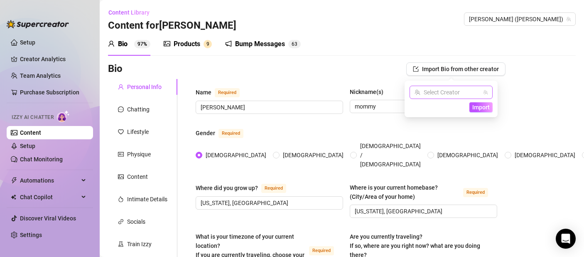
click at [470, 94] on input "search" at bounding box center [447, 92] width 66 height 12
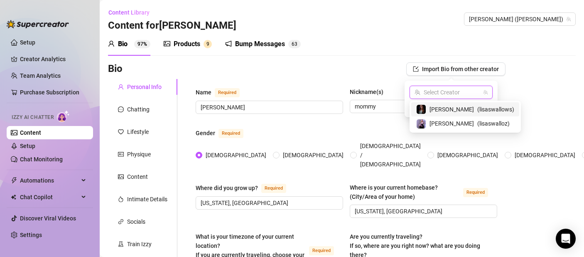
click at [477, 107] on span "( lisaswallows )" at bounding box center [495, 109] width 37 height 9
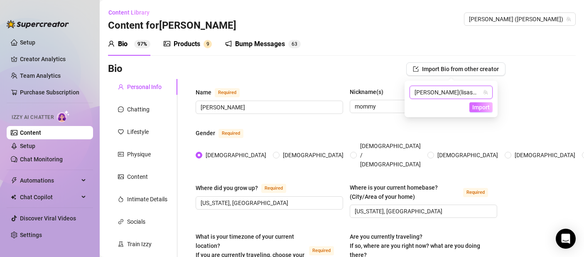
click at [480, 107] on span "Import" at bounding box center [480, 107] width 17 height 7
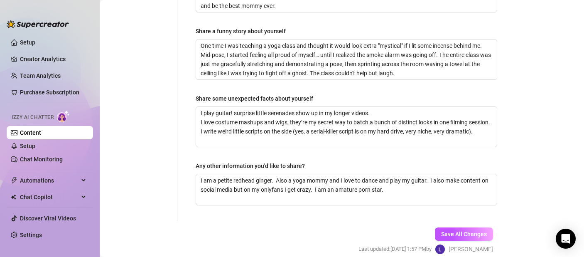
scroll to position [625, 0]
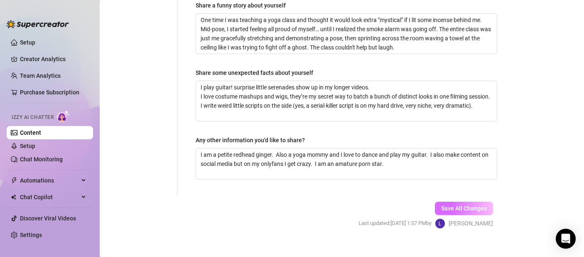
click at [455, 205] on span "Save All Changes" at bounding box center [464, 208] width 46 height 7
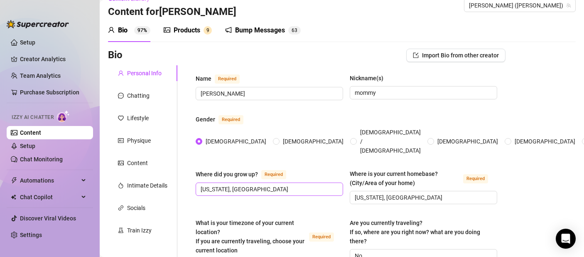
scroll to position [0, 0]
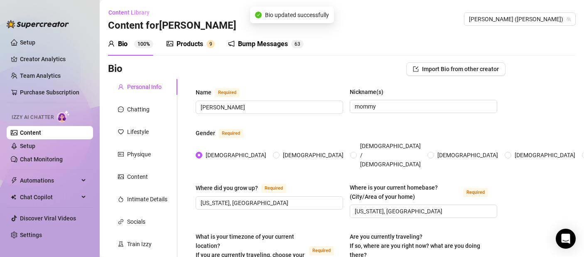
click at [200, 46] on div "Products" at bounding box center [190, 44] width 27 height 10
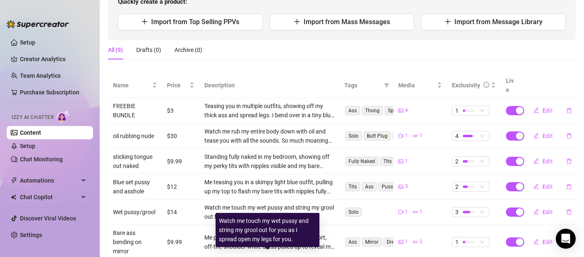
scroll to position [40, 0]
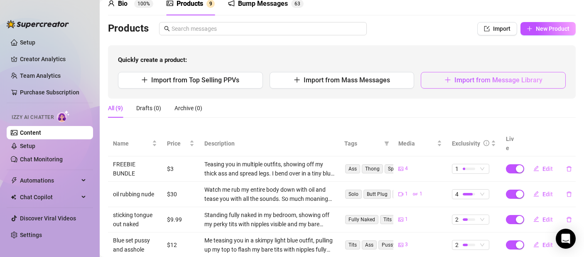
click at [477, 85] on button "Import from Message Library" at bounding box center [493, 80] width 145 height 17
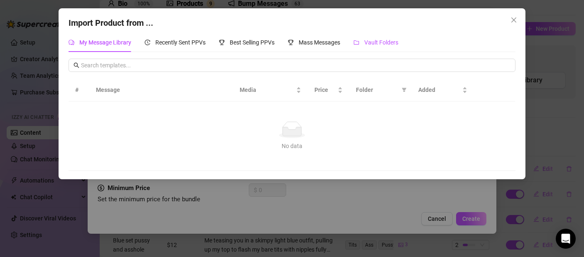
click at [382, 44] on span "Vault Folders" at bounding box center [381, 42] width 34 height 7
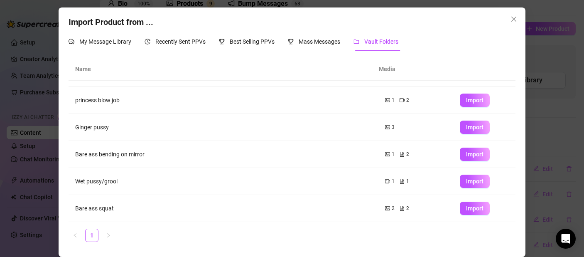
scroll to position [1, 0]
click at [511, 19] on icon "close" at bounding box center [513, 19] width 5 height 5
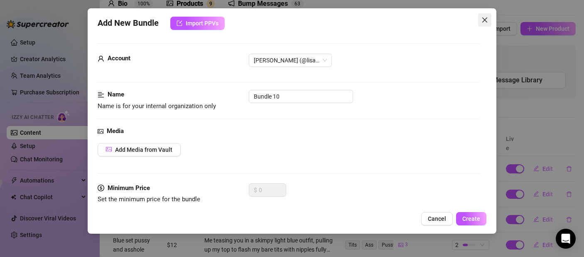
click at [485, 20] on icon "close" at bounding box center [484, 19] width 5 height 5
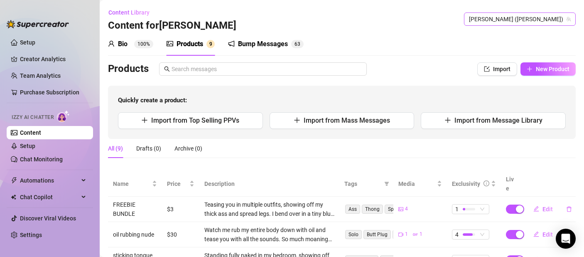
click at [541, 22] on span "[PERSON_NAME] ([PERSON_NAME])" at bounding box center [520, 19] width 102 height 12
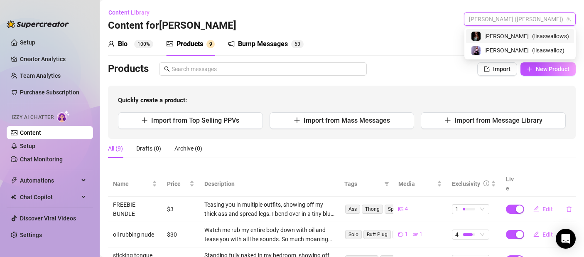
click at [534, 37] on span "( lisaswallows )" at bounding box center [550, 36] width 37 height 9
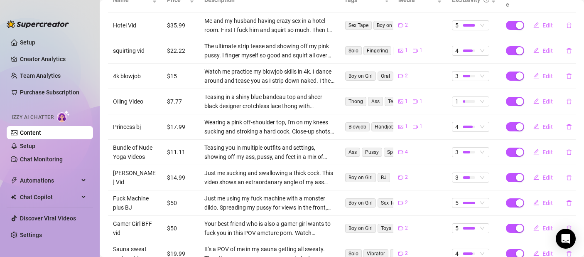
scroll to position [185, 0]
